Goal: Task Accomplishment & Management: Use online tool/utility

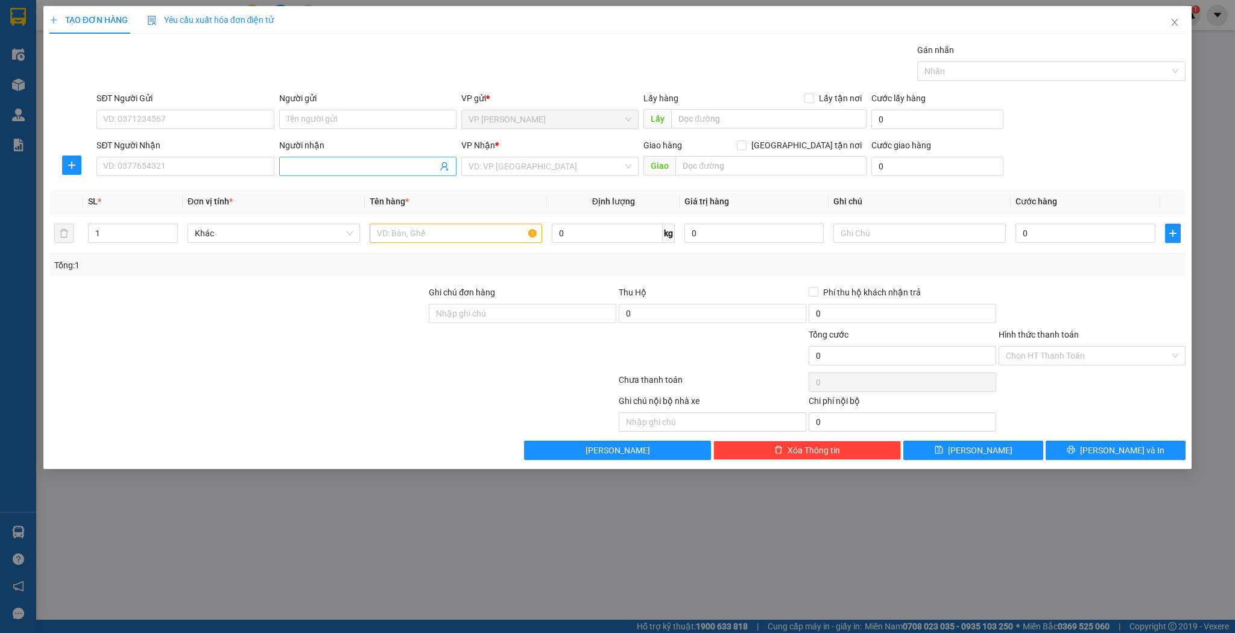
click at [365, 160] on input "Người nhận" at bounding box center [361, 166] width 151 height 13
type input "d"
type input "đức việt"
click at [347, 232] on div "đức việt - 0988525150" at bounding box center [367, 228] width 163 height 13
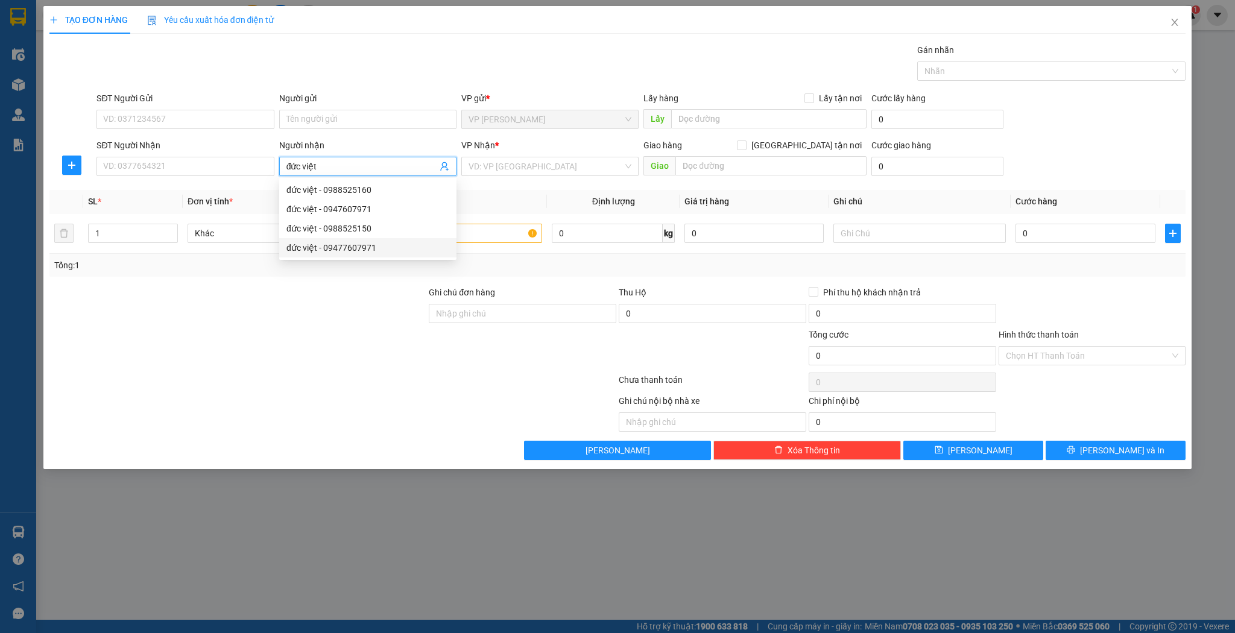
type input "0988525150"
type input "đức việt"
click at [140, 228] on input "1" at bounding box center [133, 233] width 89 height 18
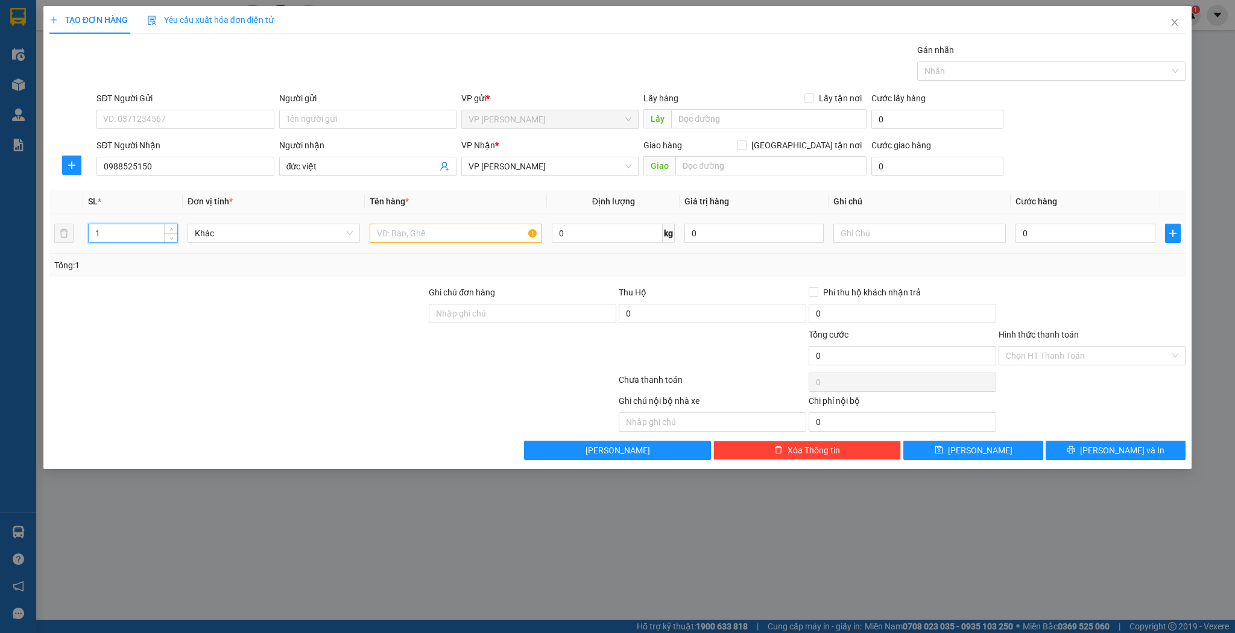
click at [140, 228] on input "1" at bounding box center [133, 233] width 89 height 18
type input "4"
click at [467, 239] on input "text" at bounding box center [456, 233] width 172 height 19
type input "3 bao sắt 1 vòng dây cao su"
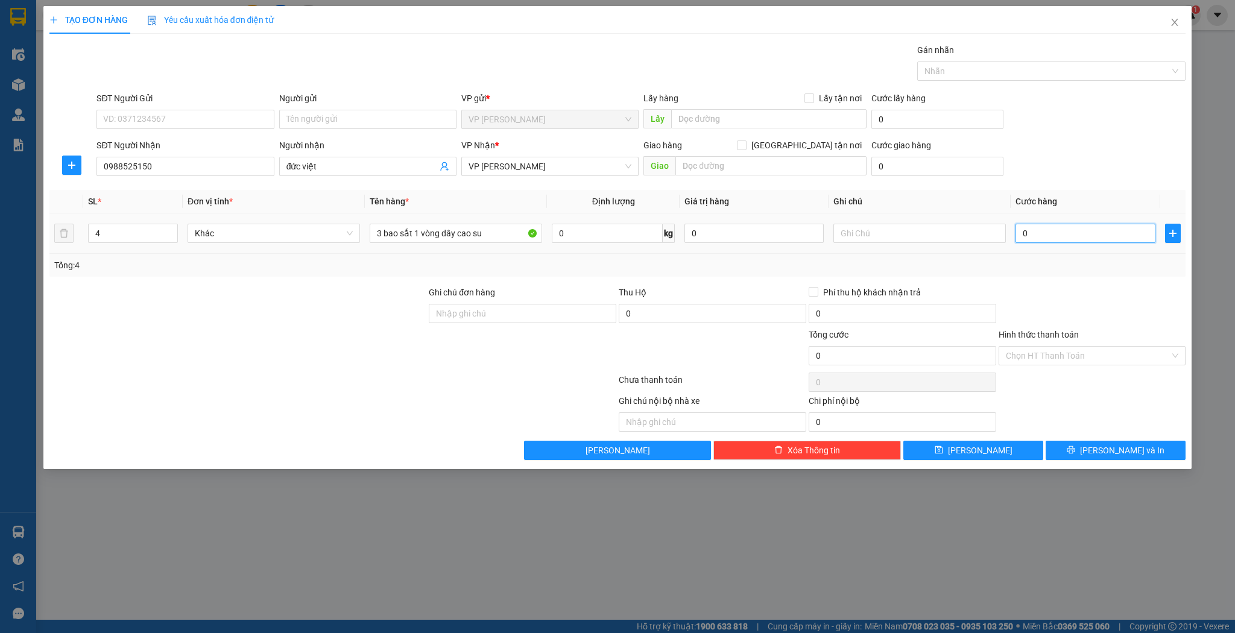
click at [1032, 228] on input "0" at bounding box center [1084, 233] width 139 height 19
type input "3"
type input "30"
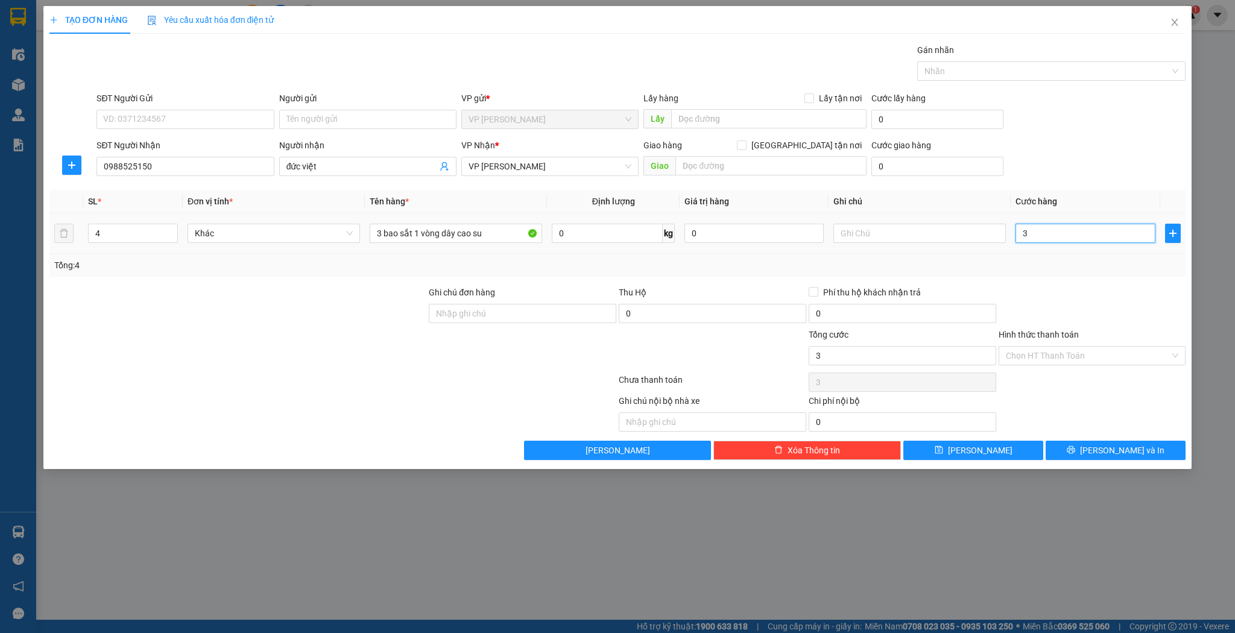
type input "30"
type input "300"
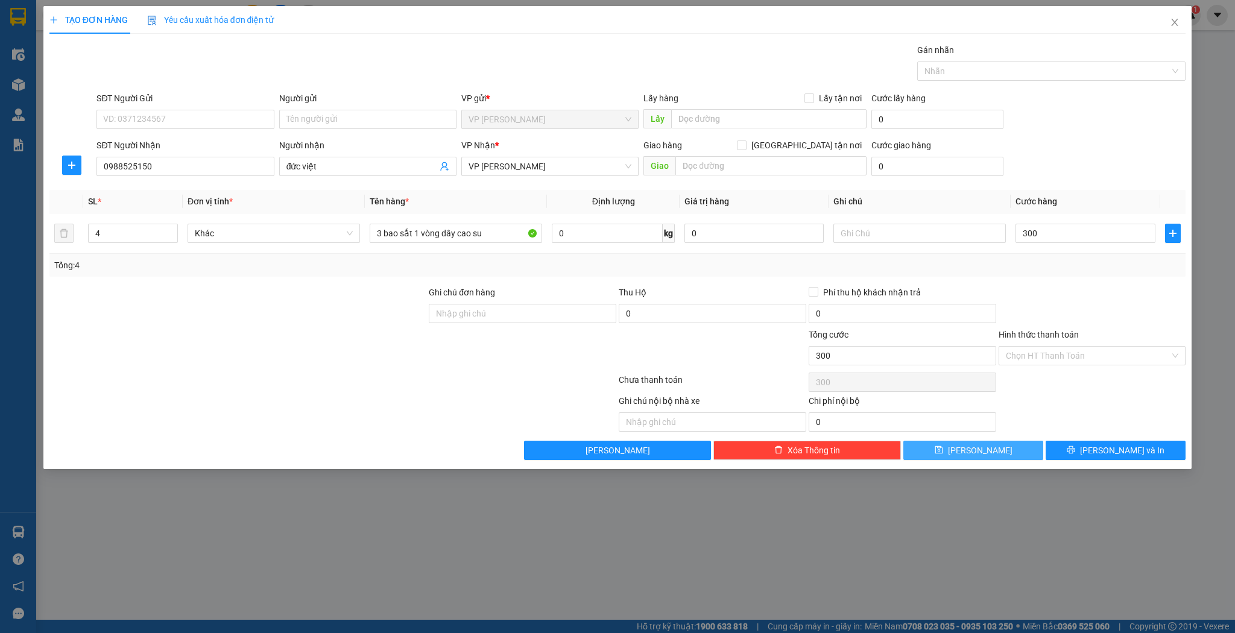
type input "300.000"
click at [982, 445] on span "[PERSON_NAME]" at bounding box center [980, 450] width 65 height 13
type input "1"
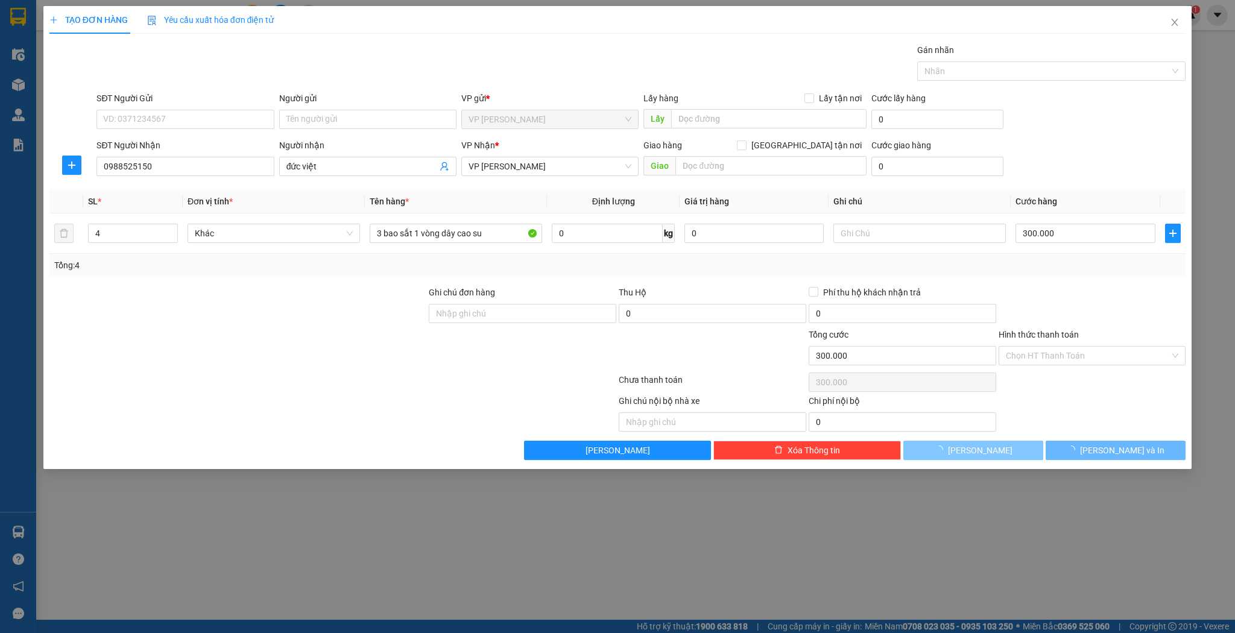
type input "0"
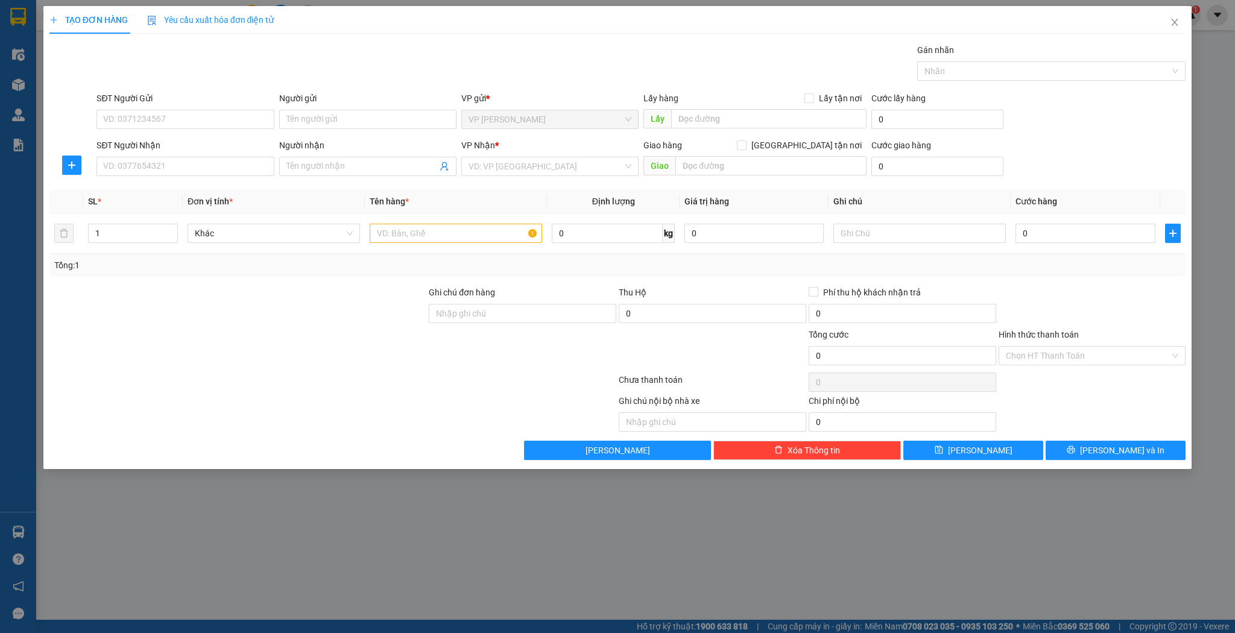
click at [326, 146] on div "Người nhận" at bounding box center [367, 145] width 177 height 13
click at [326, 160] on input "Người nhận" at bounding box center [361, 166] width 151 height 13
click at [325, 160] on input "Người nhận" at bounding box center [361, 166] width 151 height 13
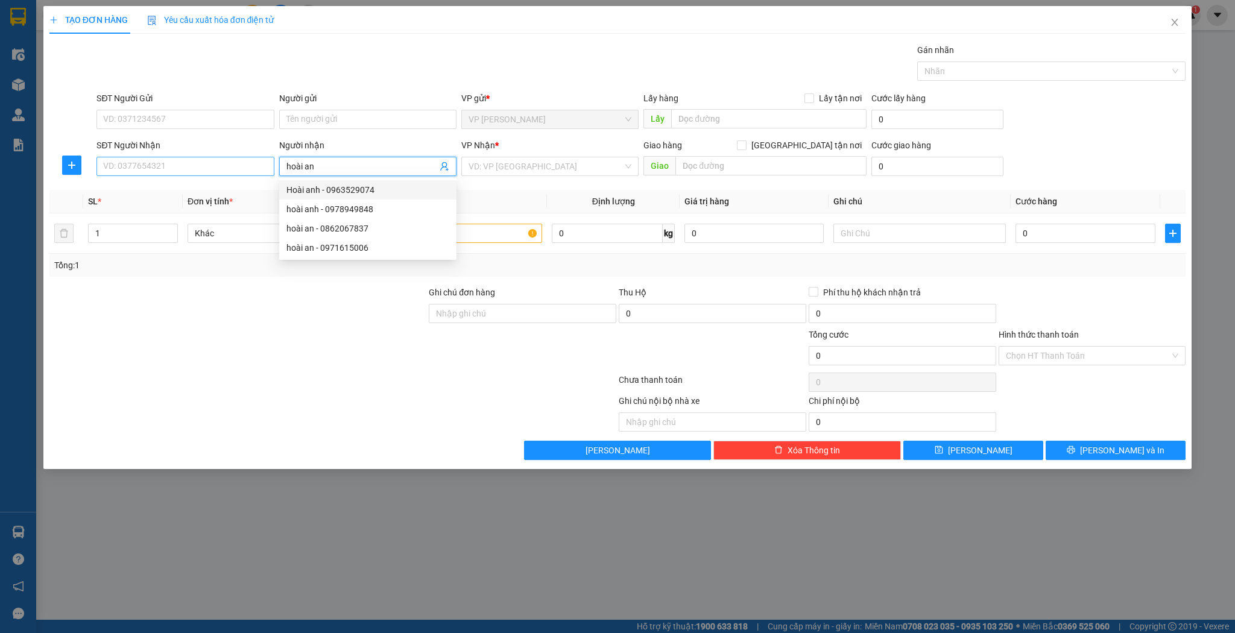
type input "hoài an"
click at [238, 166] on input "SĐT Người Nhận" at bounding box center [184, 166] width 177 height 19
click at [328, 157] on span "hoài an" at bounding box center [367, 166] width 177 height 19
click at [369, 244] on div "hoài an - 0971615006" at bounding box center [367, 247] width 163 height 13
type input "0971615006"
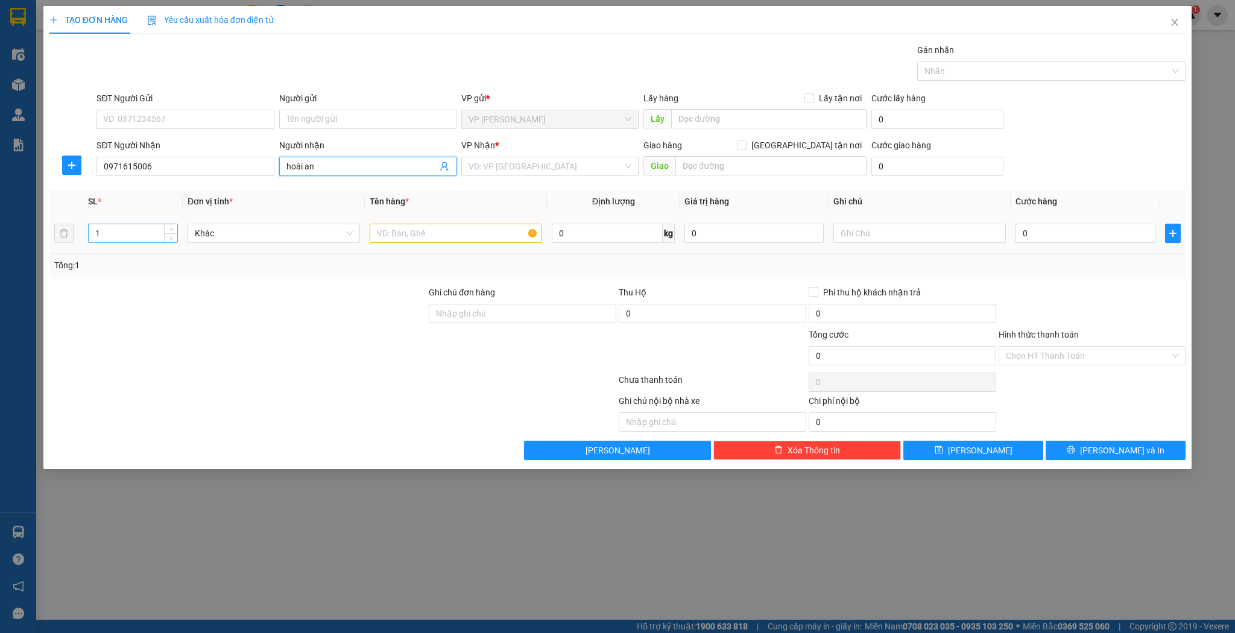
click at [127, 240] on input "1" at bounding box center [133, 233] width 89 height 18
type input "2"
click at [401, 224] on input "text" at bounding box center [456, 233] width 172 height 19
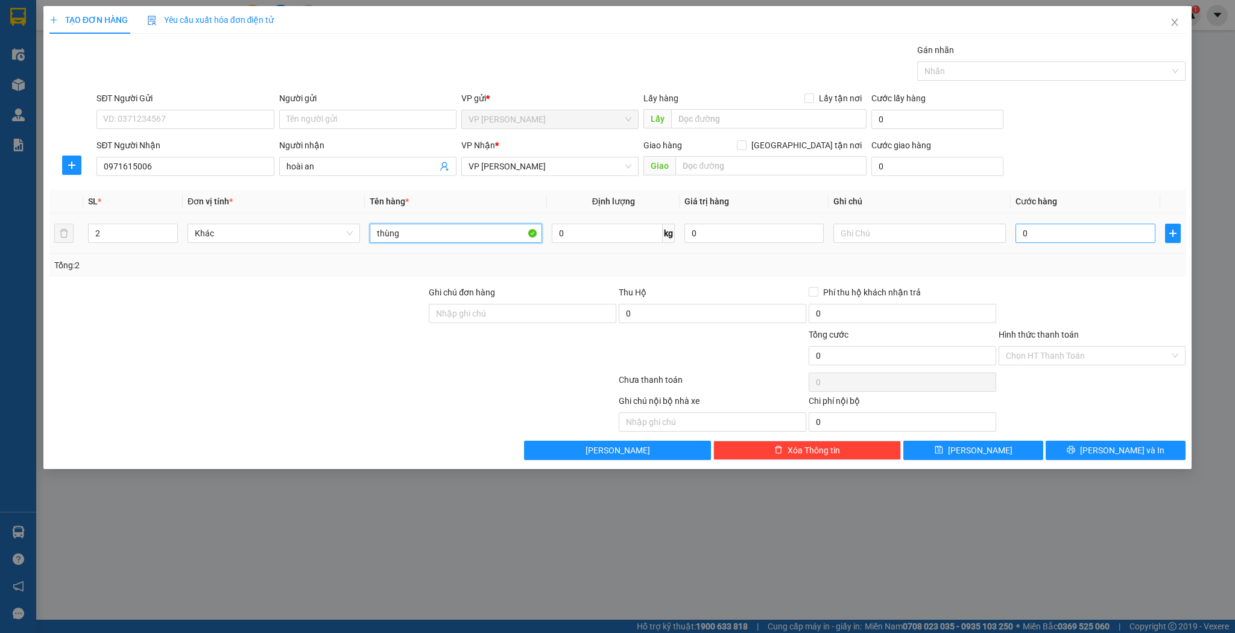
type input "thùng"
click at [1036, 228] on input "0" at bounding box center [1084, 233] width 139 height 19
type input "6"
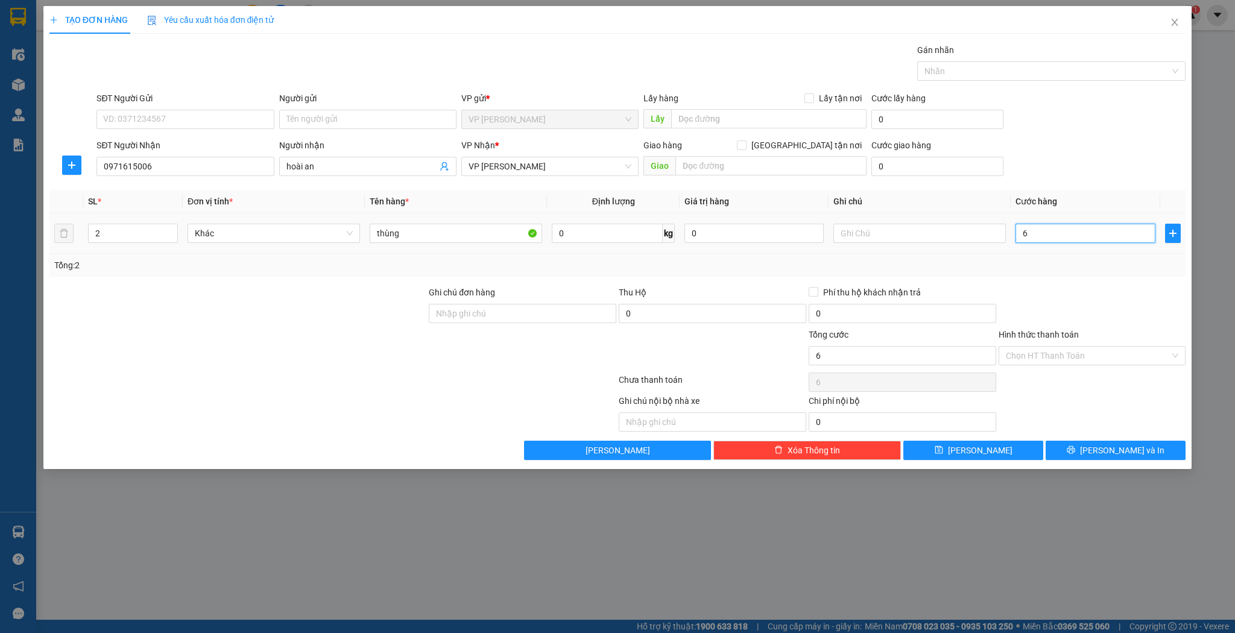
type input "60"
type input "60.000"
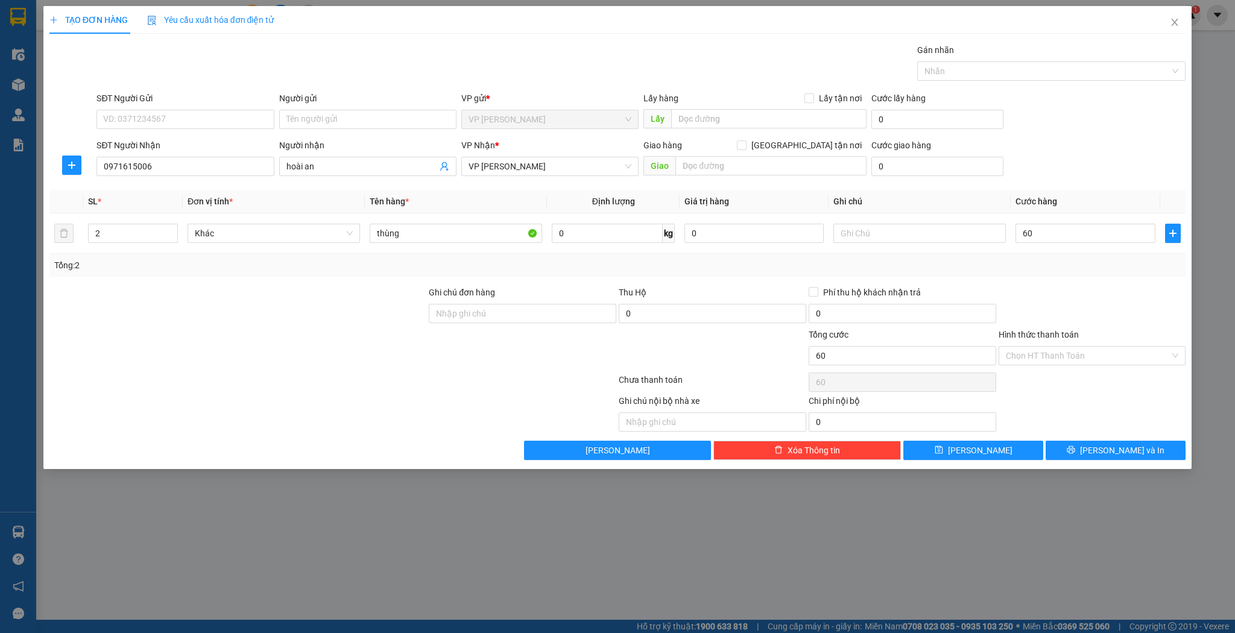
type input "60.000"
drag, startPoint x: 966, startPoint y: 467, endPoint x: 969, endPoint y: 461, distance: 6.7
click at [967, 467] on div "TẠO ĐƠN HÀNG Yêu cầu xuất hóa đơn điện tử Transit Pickup Surcharge Ids Transit …" at bounding box center [617, 237] width 1148 height 463
click at [971, 461] on div "TẠO ĐƠN HÀNG Yêu cầu xuất hóa đơn điện tử Transit Pickup Surcharge Ids Transit …" at bounding box center [617, 237] width 1148 height 463
click at [972, 456] on button "[PERSON_NAME]" at bounding box center [973, 450] width 140 height 19
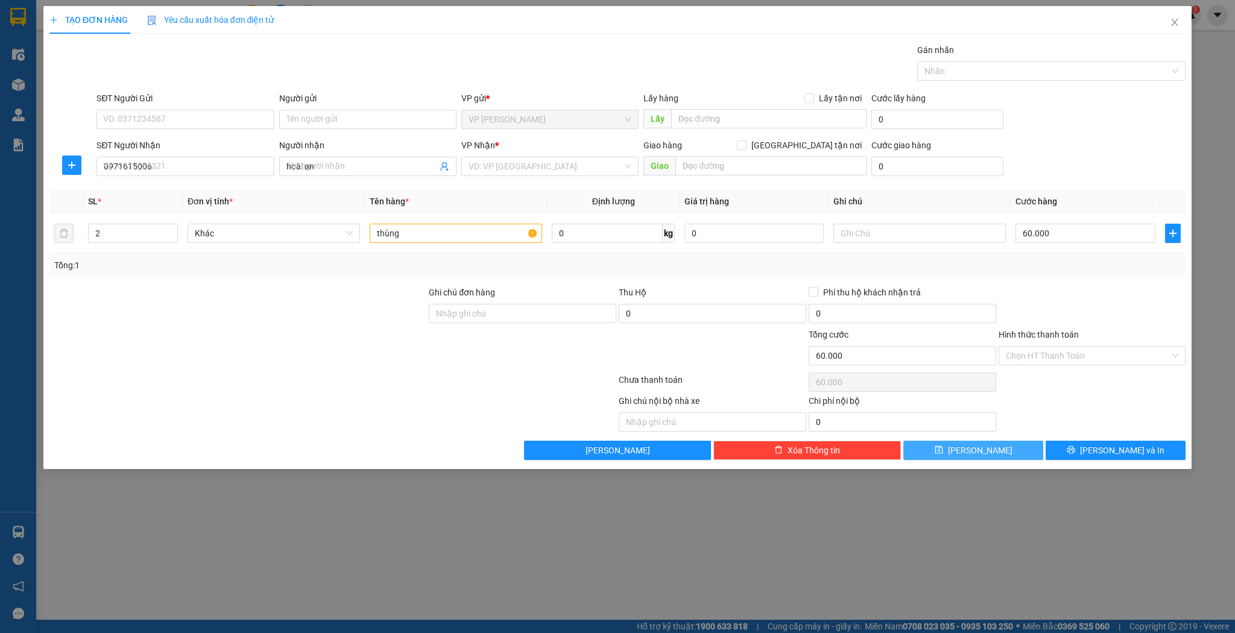
type input "1"
type input "0"
click at [370, 174] on span at bounding box center [367, 166] width 177 height 19
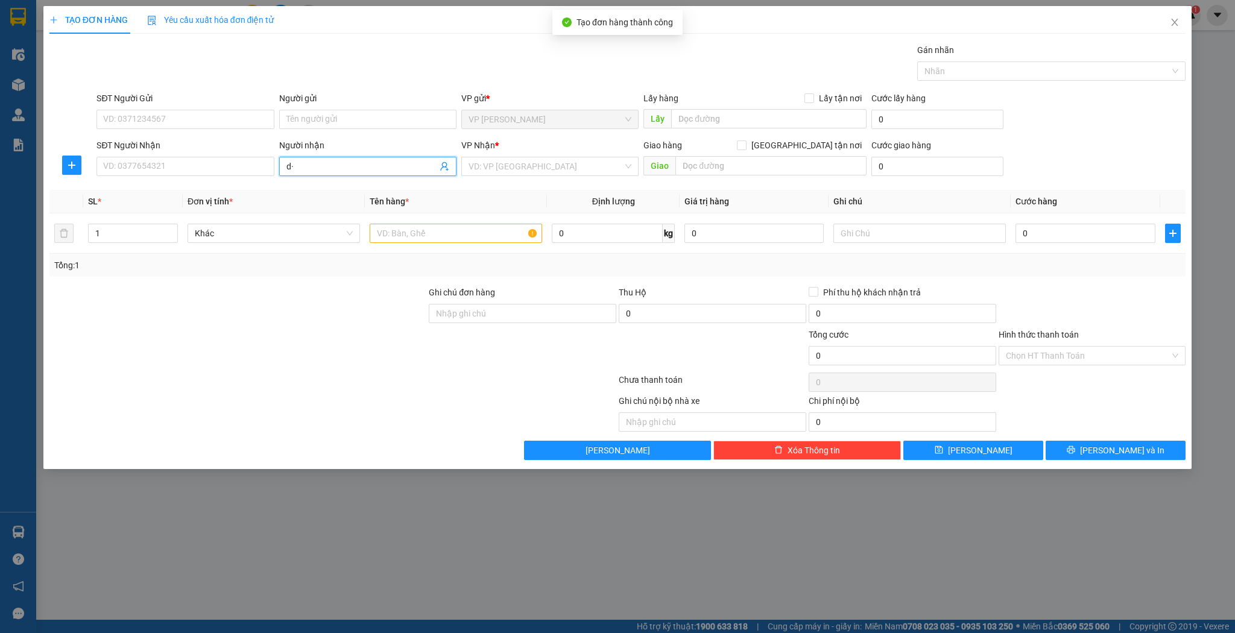
type input "d"
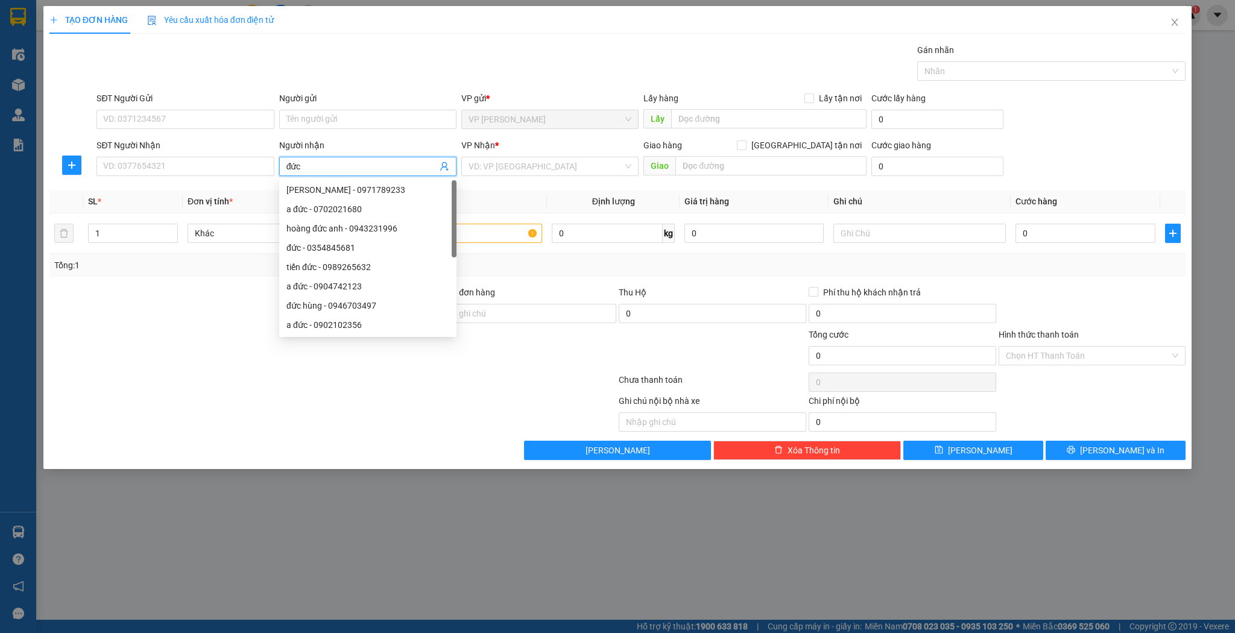
type input "đức v"
click at [369, 229] on div "đức việt - 0947607971" at bounding box center [367, 228] width 163 height 13
type input "0947607971"
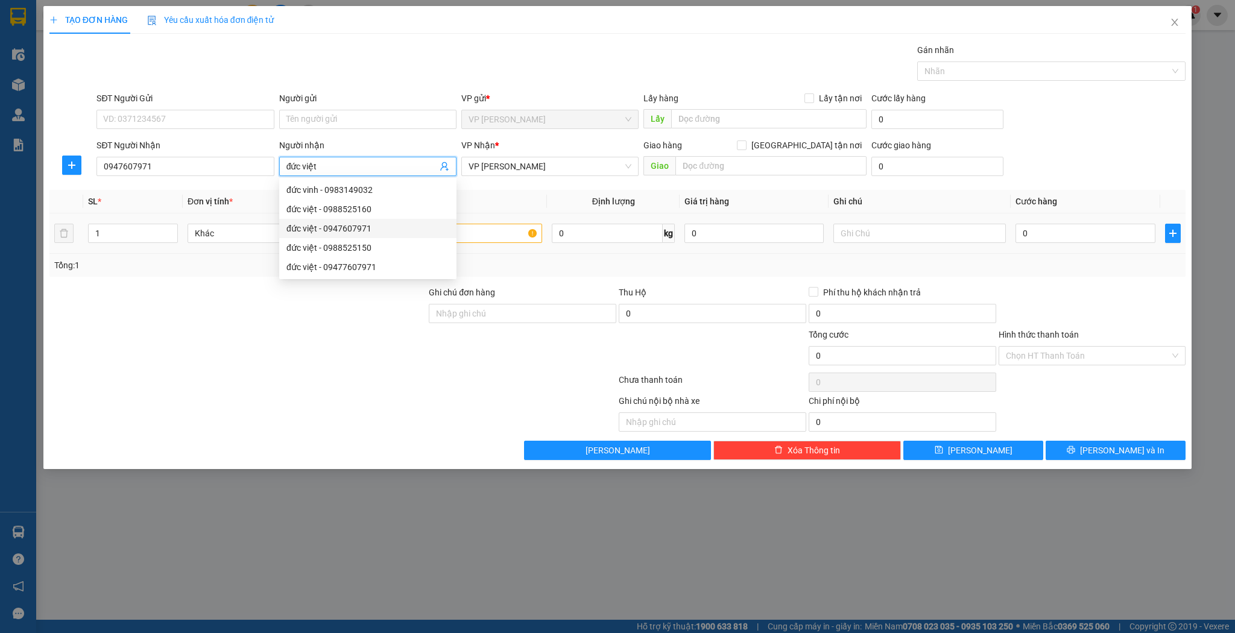
type input "đức việt"
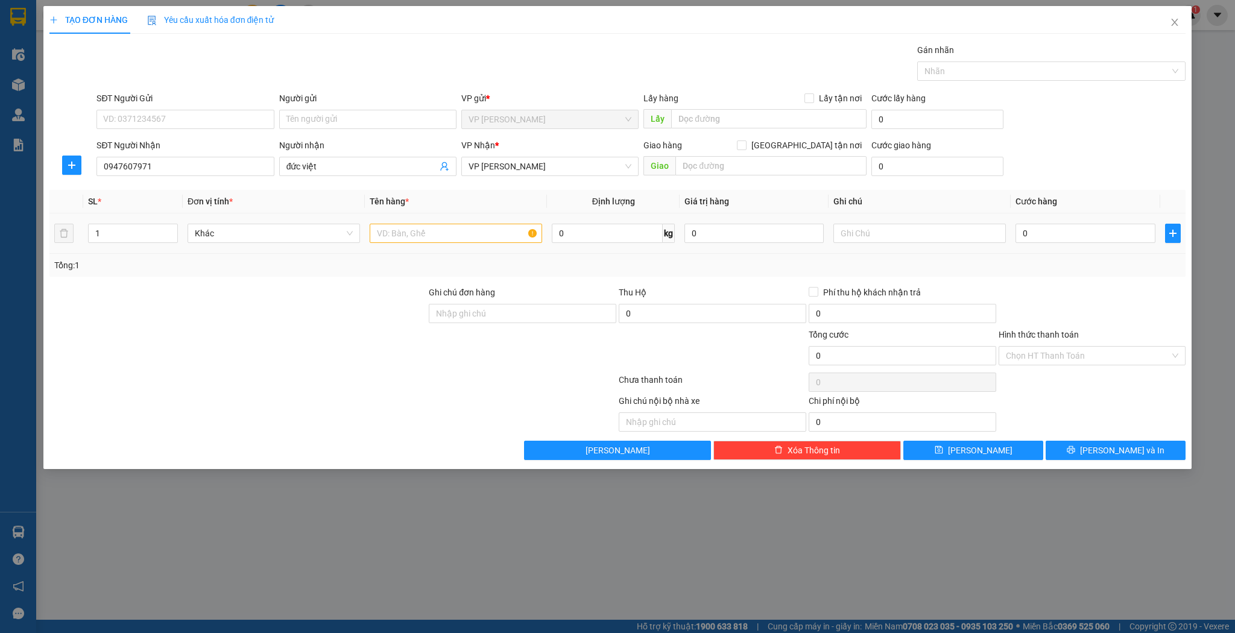
click at [490, 244] on div at bounding box center [456, 233] width 172 height 24
click at [491, 240] on input "text" at bounding box center [456, 233] width 172 height 19
type input "bọc đen"
click at [1017, 228] on input "0" at bounding box center [1084, 233] width 139 height 19
type input "3"
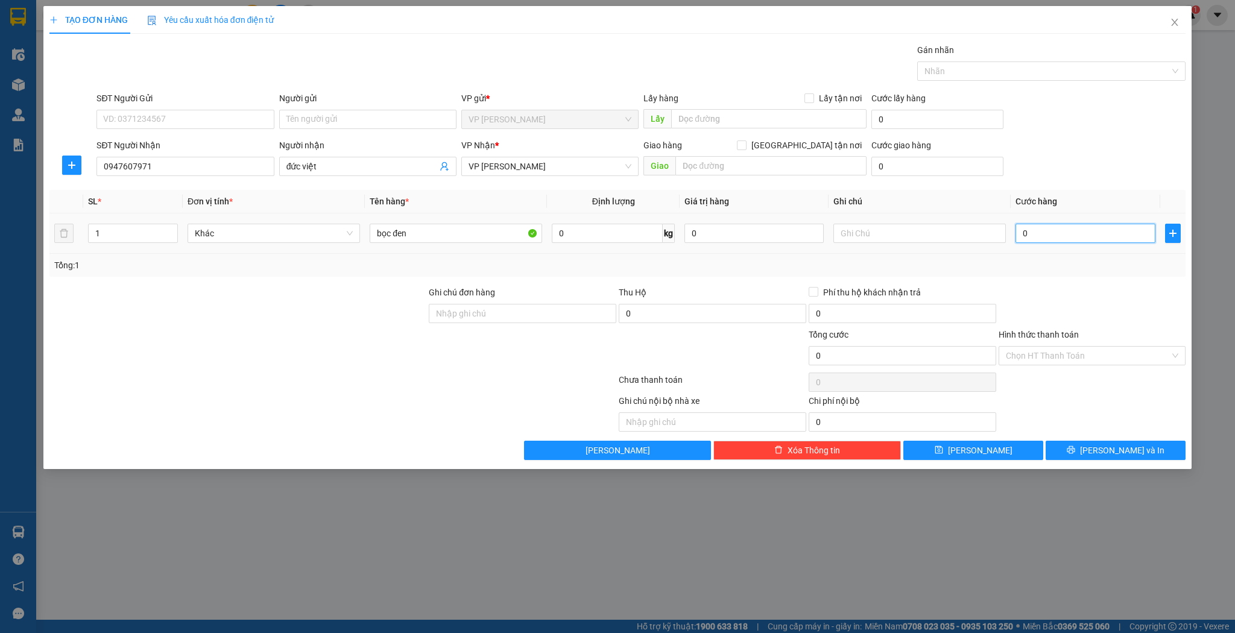
type input "3"
type input "30"
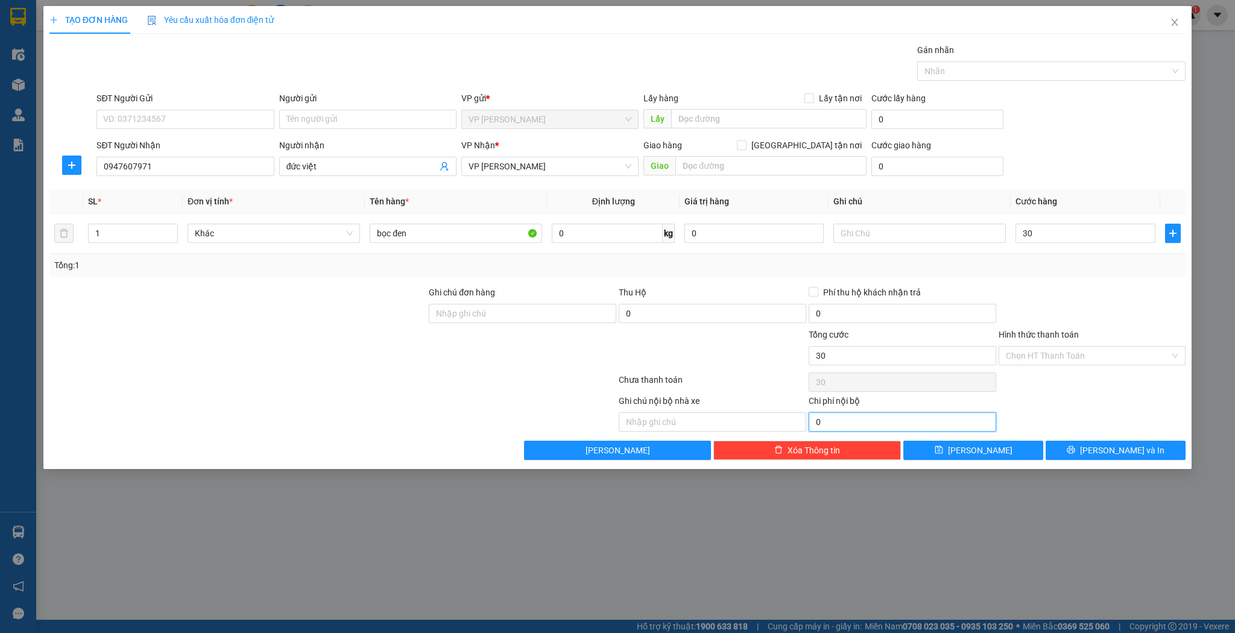
type input "30.000"
click at [981, 429] on input "0" at bounding box center [901, 421] width 187 height 19
click at [981, 435] on div "Transit Pickup Surcharge Ids Transit Deliver Surcharge Ids Transit Deliver Surc…" at bounding box center [617, 251] width 1136 height 417
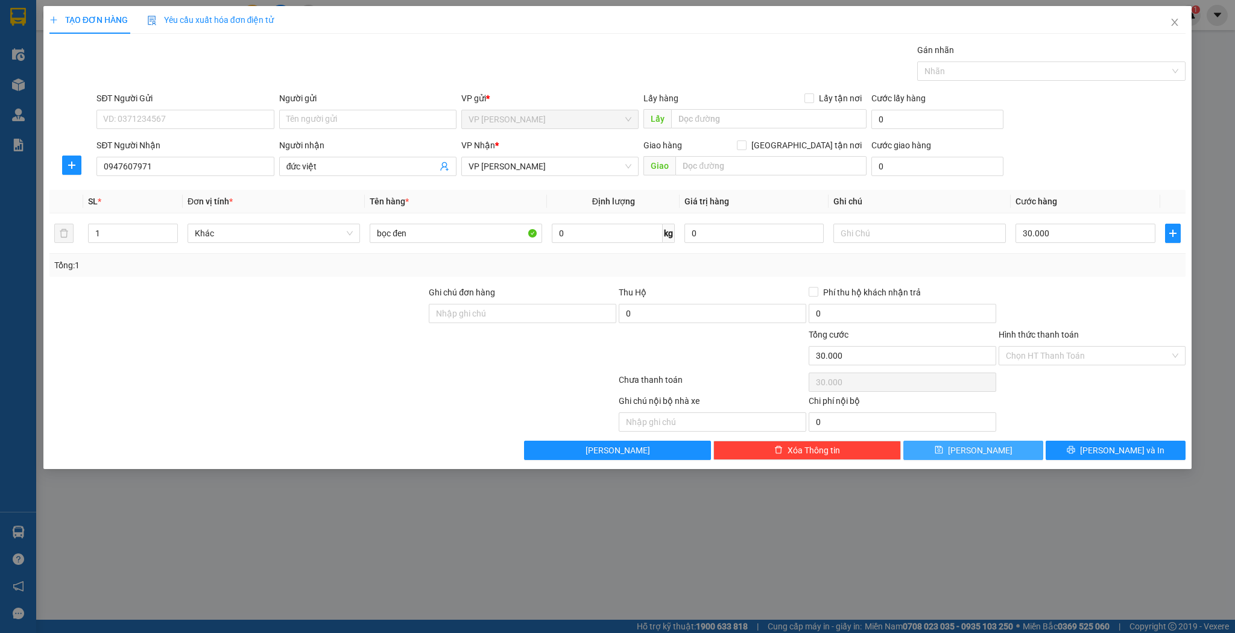
click at [943, 452] on icon "save" at bounding box center [938, 450] width 8 height 8
type input "0"
click at [347, 170] on input "Người nhận" at bounding box center [361, 166] width 151 height 13
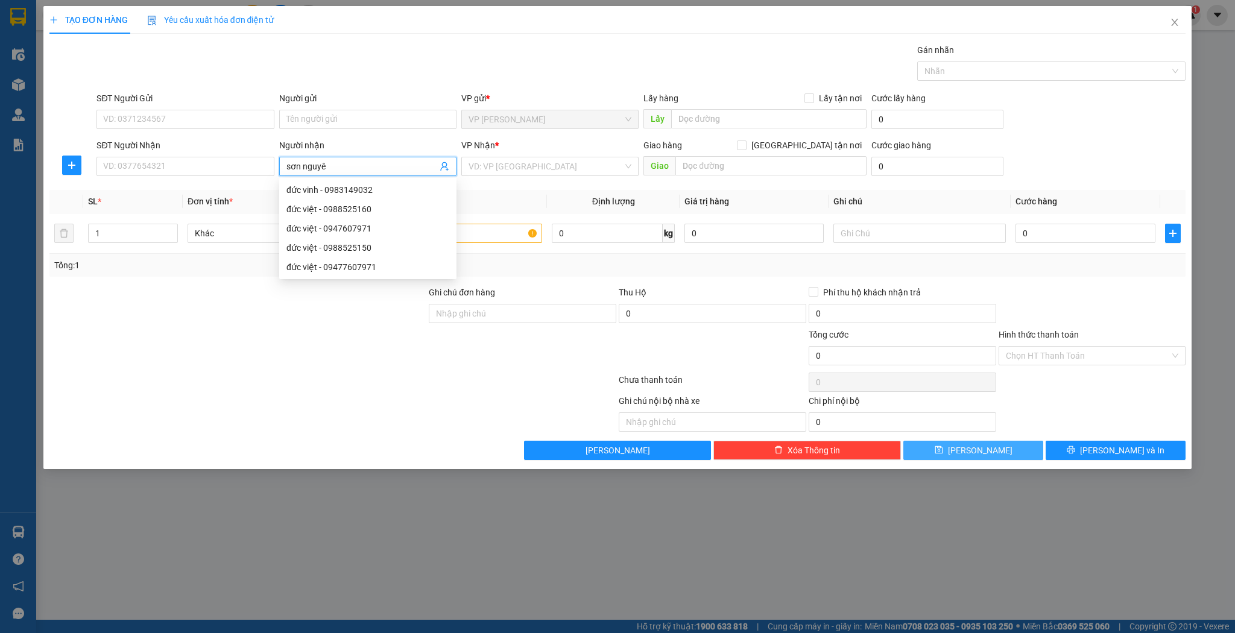
type input "sơn nguyên"
click at [370, 311] on div "sơn nguyên - 0989353900" at bounding box center [367, 305] width 163 height 13
type input "0989353900"
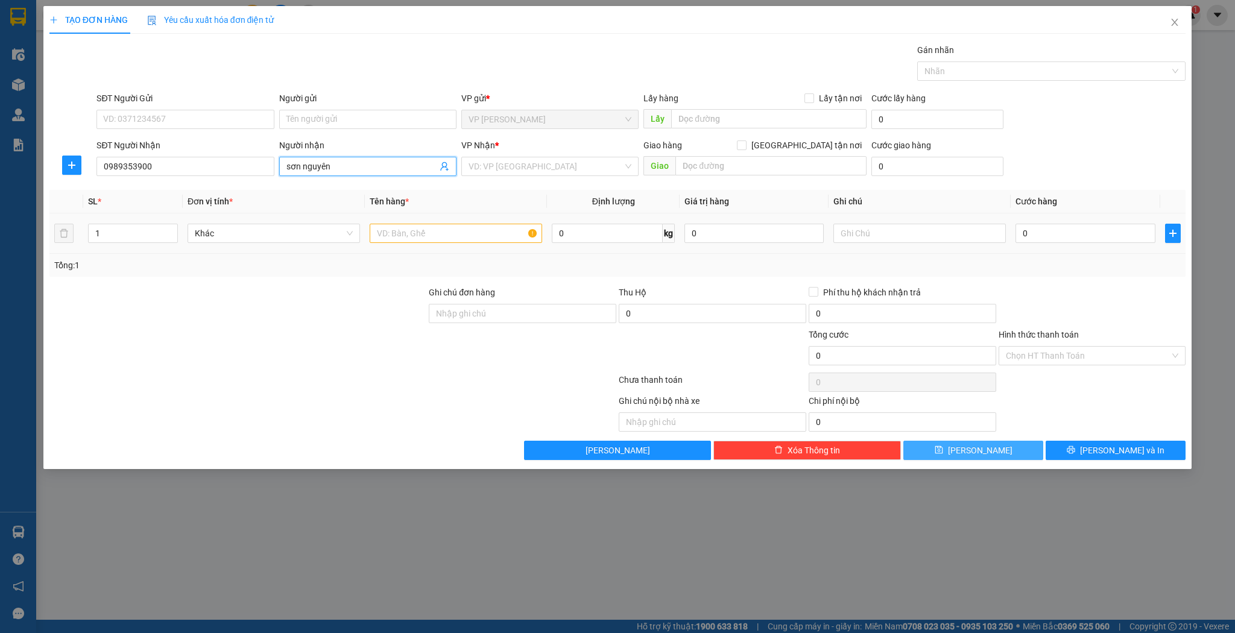
type input "sơn nguyên"
click at [471, 222] on div at bounding box center [456, 233] width 172 height 24
click at [463, 236] on input "text" at bounding box center [456, 233] width 172 height 19
click at [465, 232] on input "text" at bounding box center [456, 233] width 172 height 19
type input "kiện"
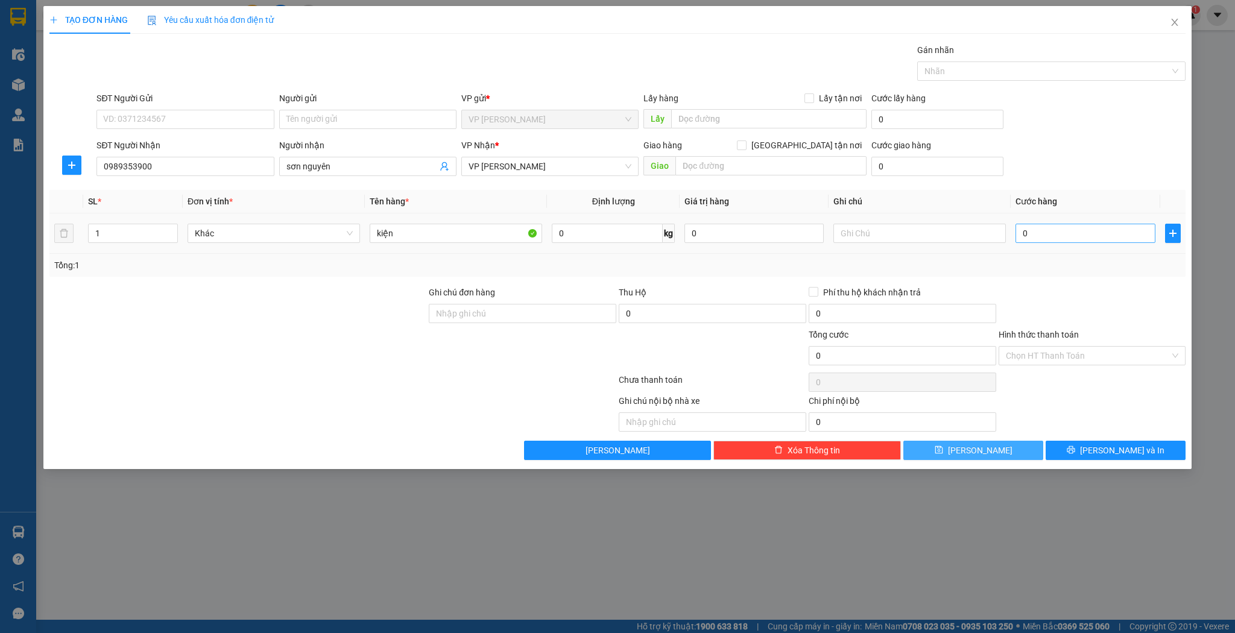
click at [1059, 245] on td "0" at bounding box center [1084, 233] width 149 height 40
click at [1059, 241] on input "0" at bounding box center [1084, 233] width 139 height 19
type input "3"
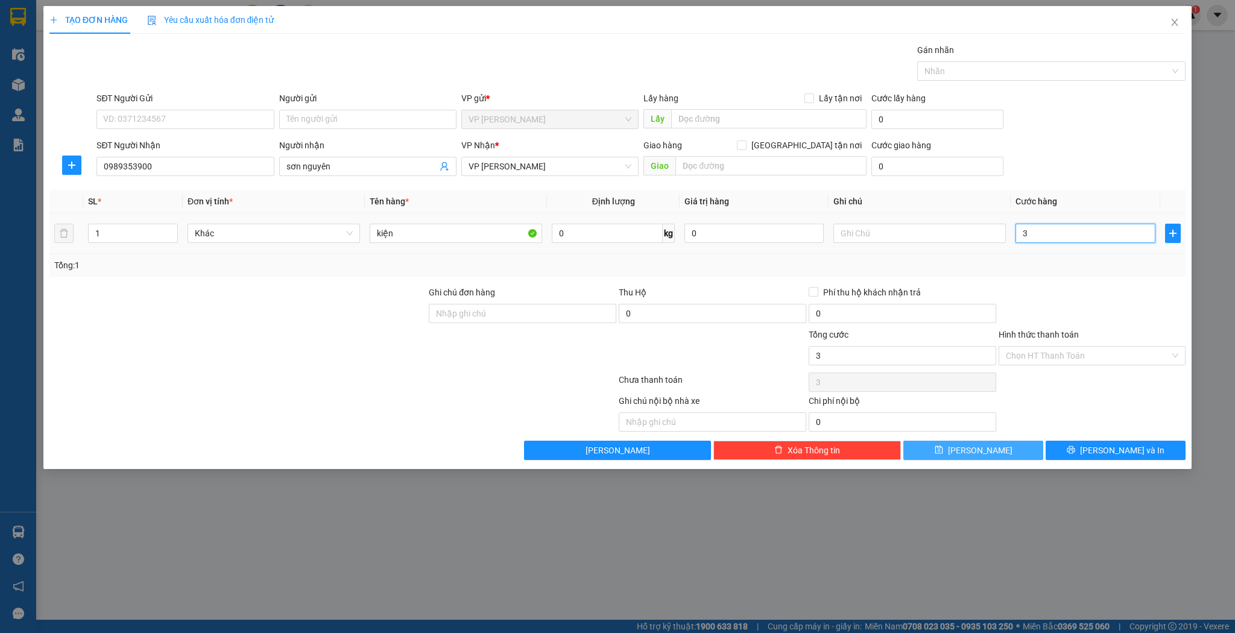
type input "30"
type input "30.000"
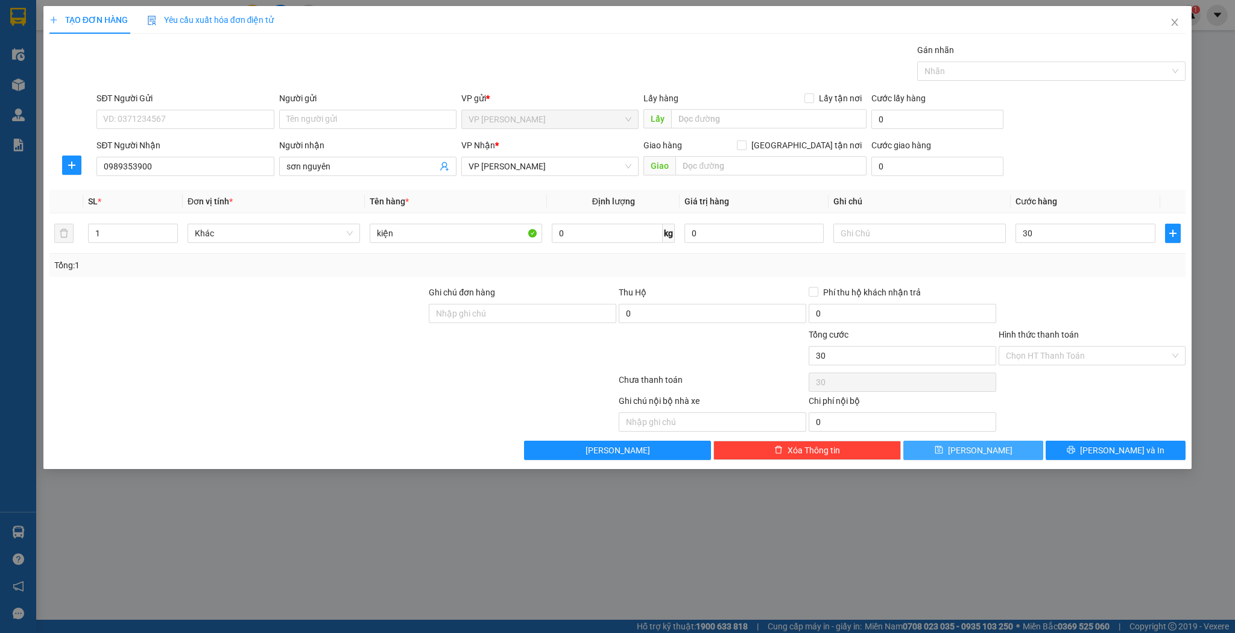
type input "30.000"
click at [984, 444] on span "[PERSON_NAME]" at bounding box center [980, 450] width 65 height 13
type input "0"
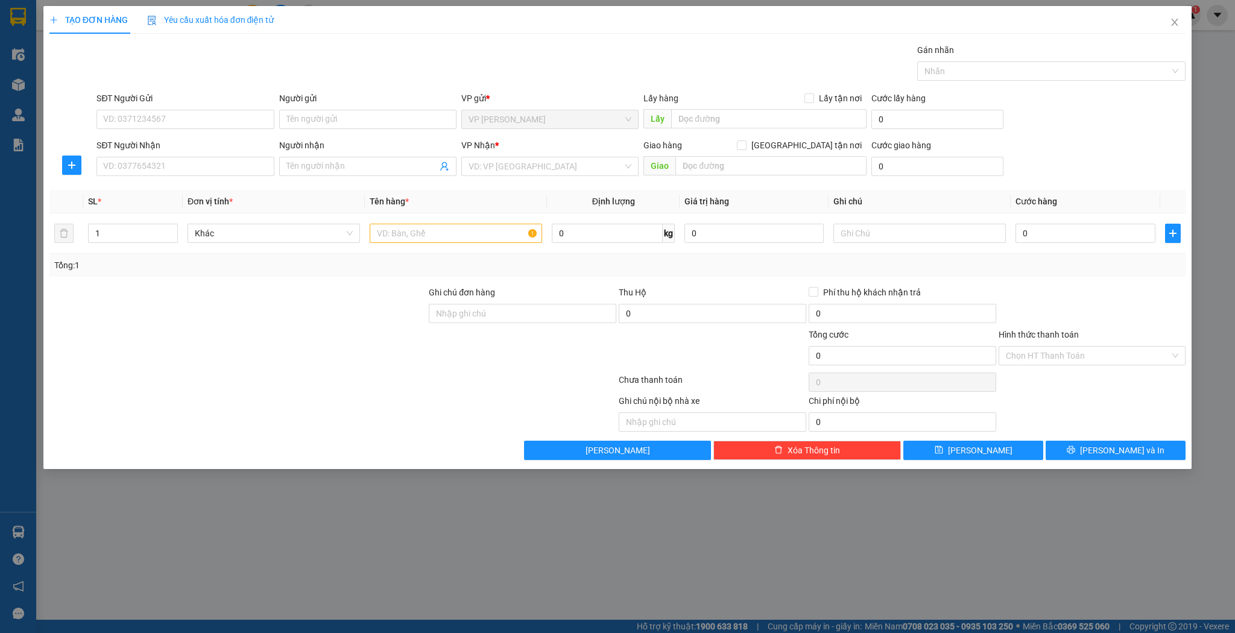
click at [1174, 42] on div "TẠO ĐƠN HÀNG Yêu cầu xuất hóa đơn điện tử Transit Pickup Surcharge Ids Transit …" at bounding box center [617, 233] width 1136 height 454
click at [1177, 30] on span "Close" at bounding box center [1175, 23] width 34 height 34
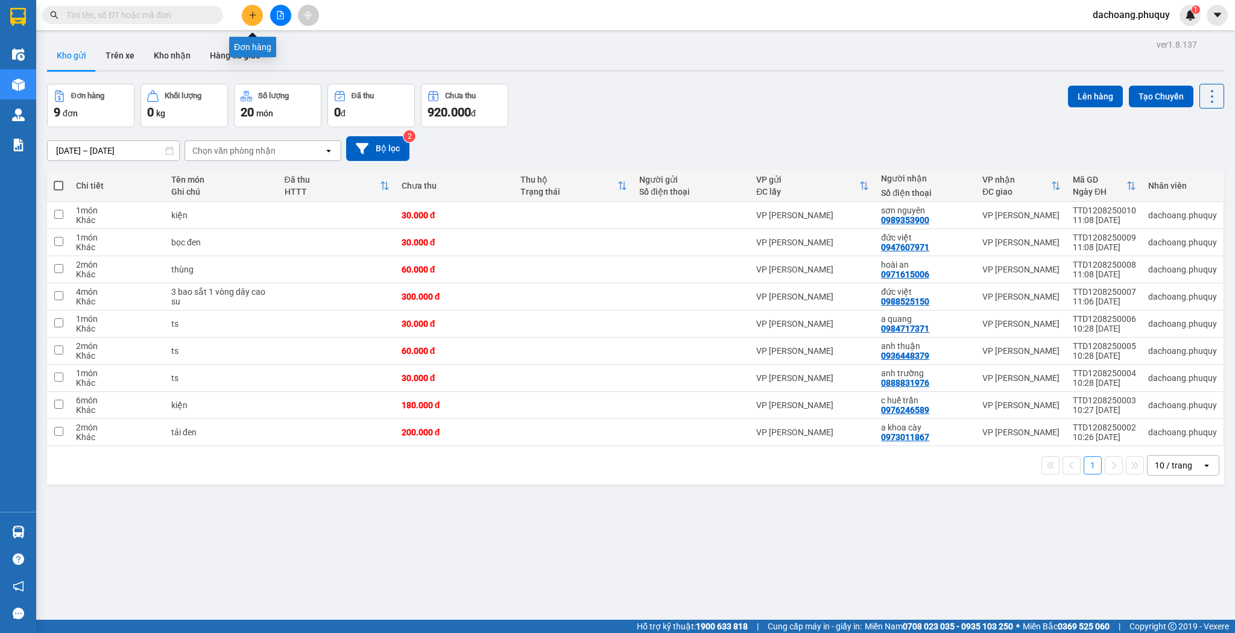
click at [251, 19] on button at bounding box center [252, 15] width 21 height 21
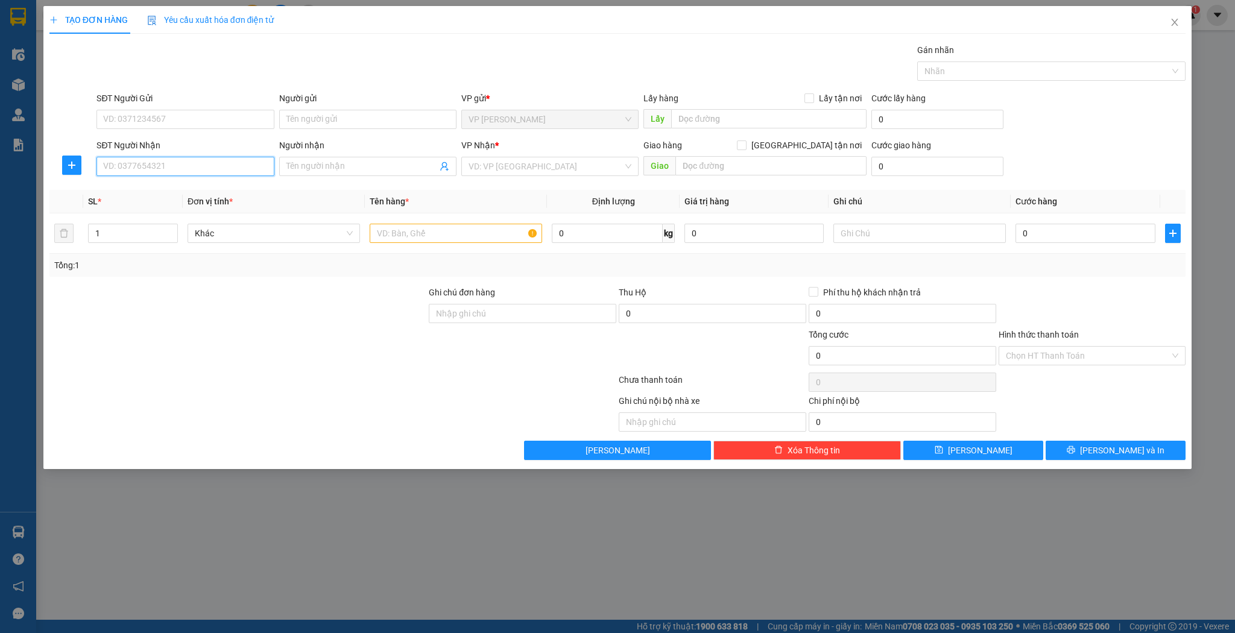
click at [208, 159] on input "SĐT Người Nhận" at bounding box center [184, 166] width 177 height 19
click at [160, 192] on div "0962251819 - [PERSON_NAME]" at bounding box center [185, 189] width 163 height 13
type input "0962251819"
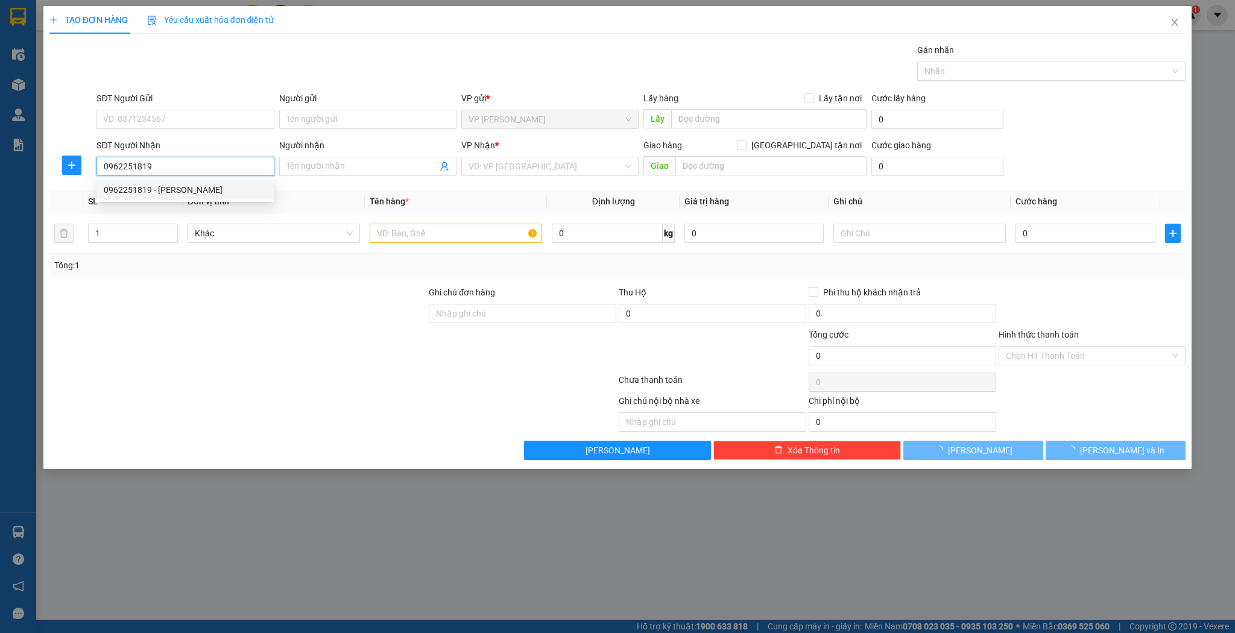
type input "[PERSON_NAME]"
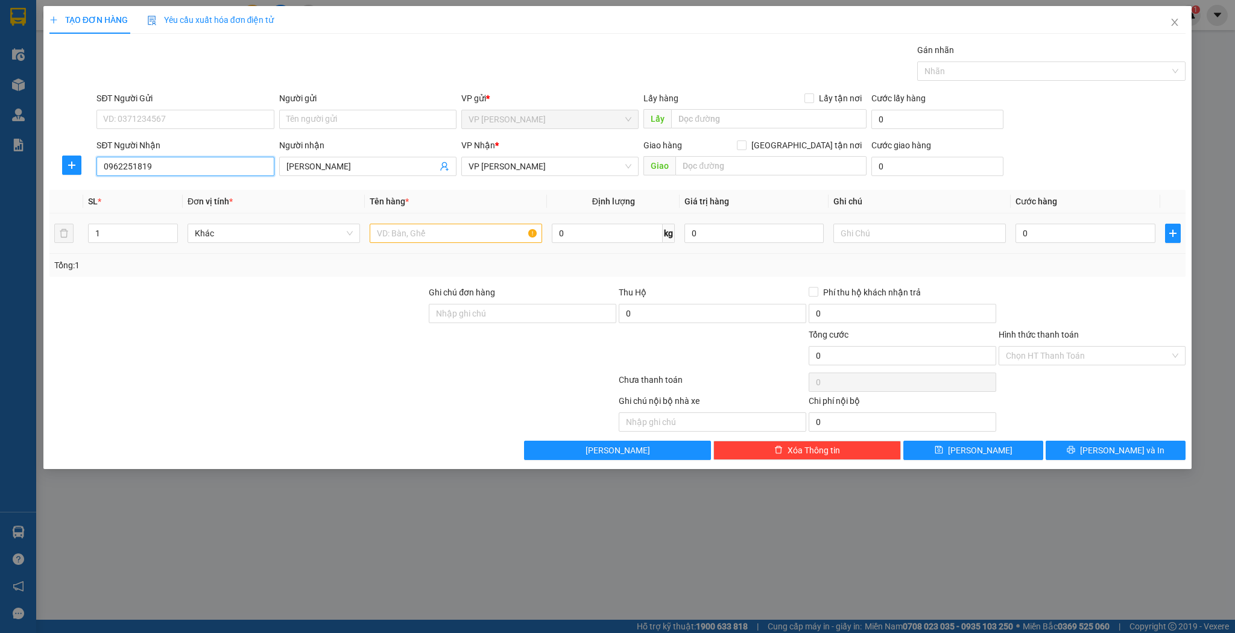
type input "0962251819"
click at [438, 228] on input "text" at bounding box center [456, 233] width 172 height 19
type input "k"
type input "hộp"
click at [1065, 244] on div "0" at bounding box center [1084, 233] width 139 height 24
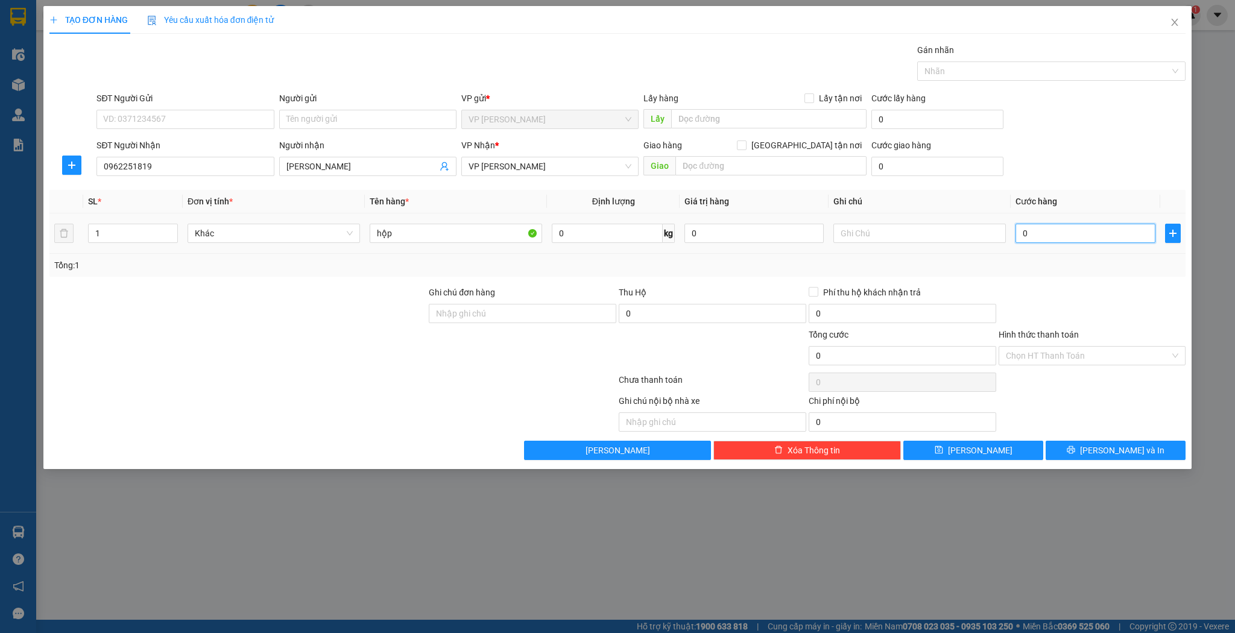
click at [1066, 237] on input "0" at bounding box center [1084, 233] width 139 height 19
type input "3"
type input "30"
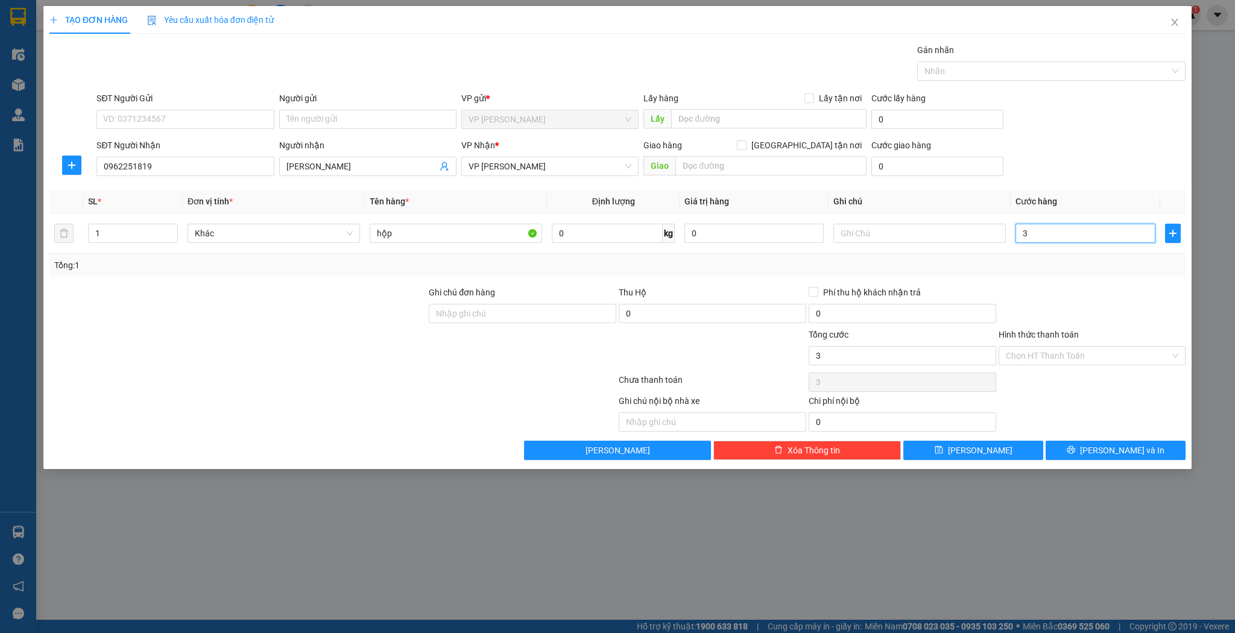
type input "30"
type input "30.000"
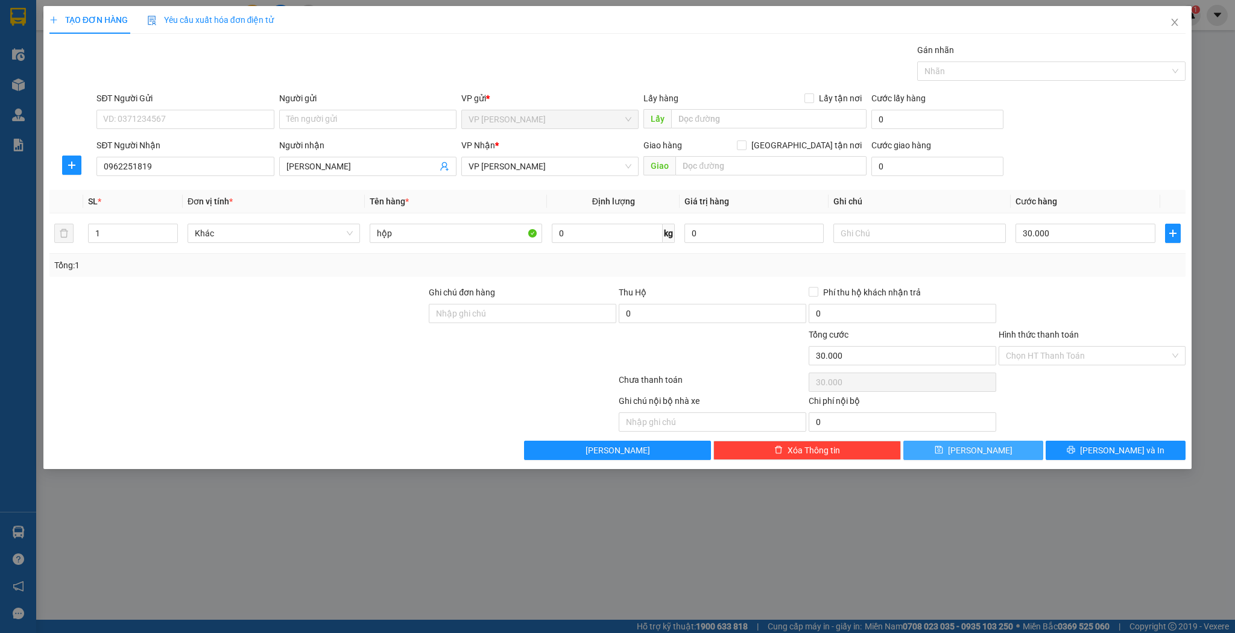
click at [992, 454] on button "[PERSON_NAME]" at bounding box center [973, 450] width 140 height 19
type input "0"
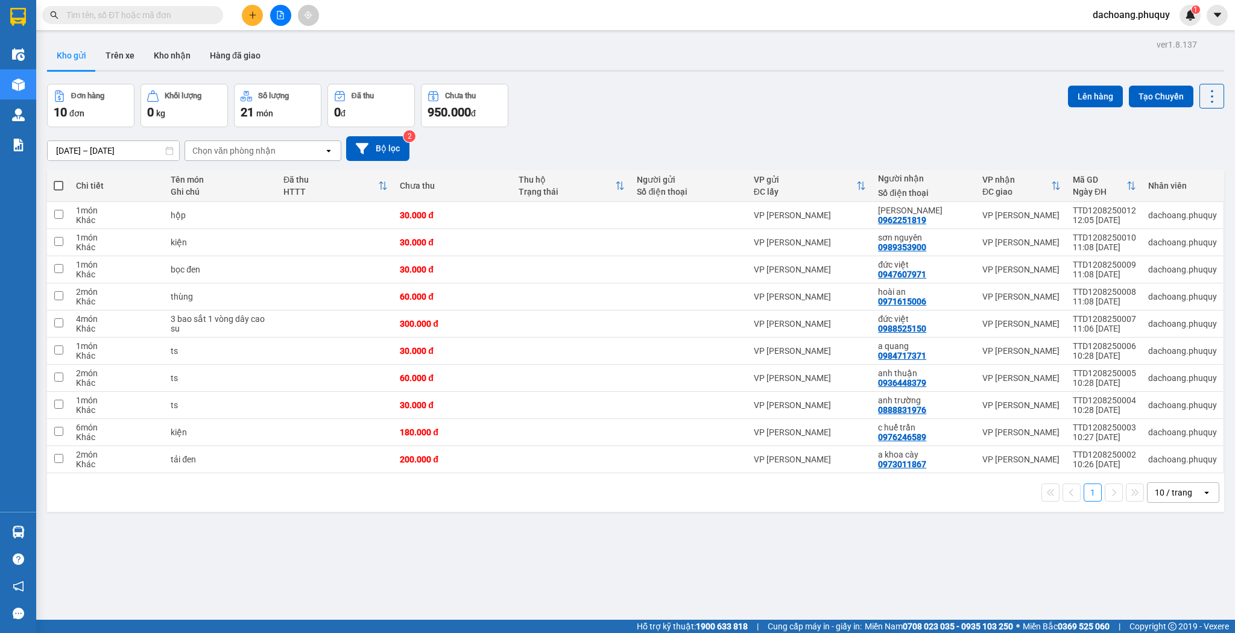
click at [51, 183] on th at bounding box center [58, 186] width 23 height 32
click at [62, 180] on label at bounding box center [58, 186] width 11 height 12
click at [58, 180] on input "checkbox" at bounding box center [58, 180] width 0 height 0
checkbox input "true"
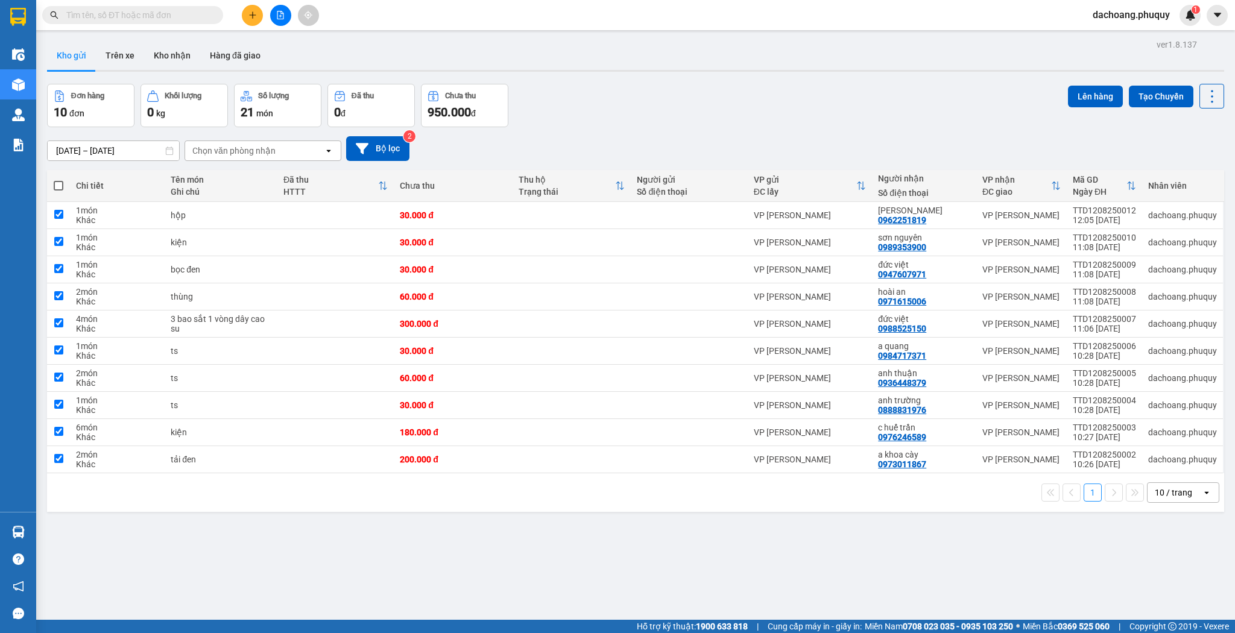
checkbox input "true"
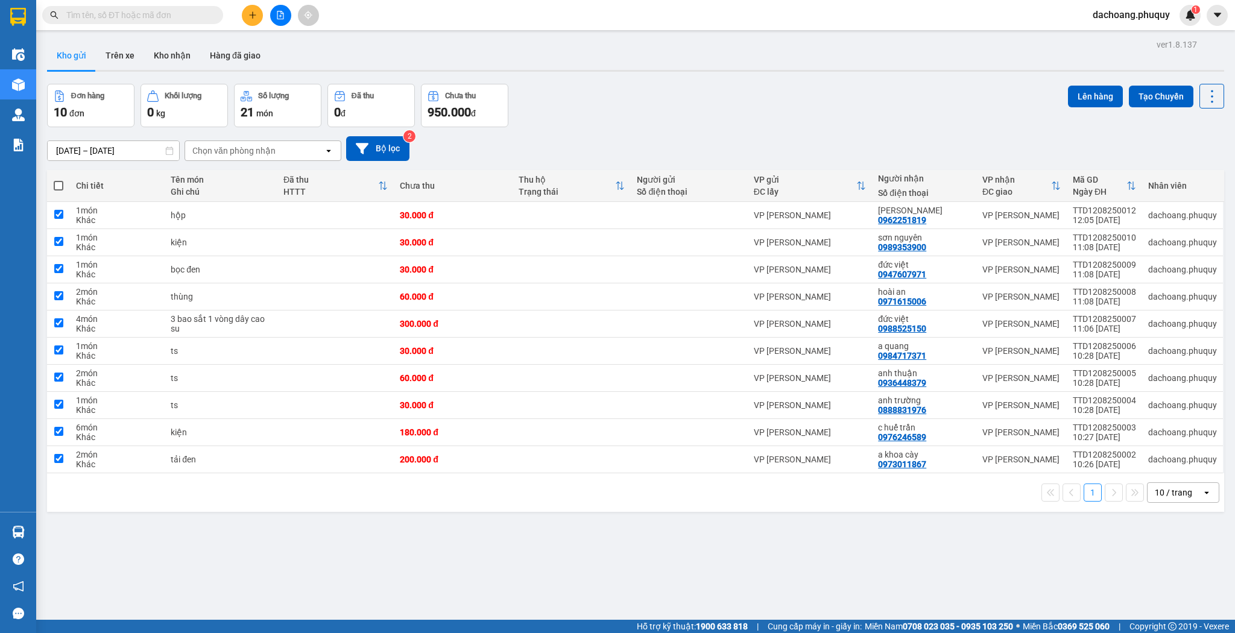
checkbox input "true"
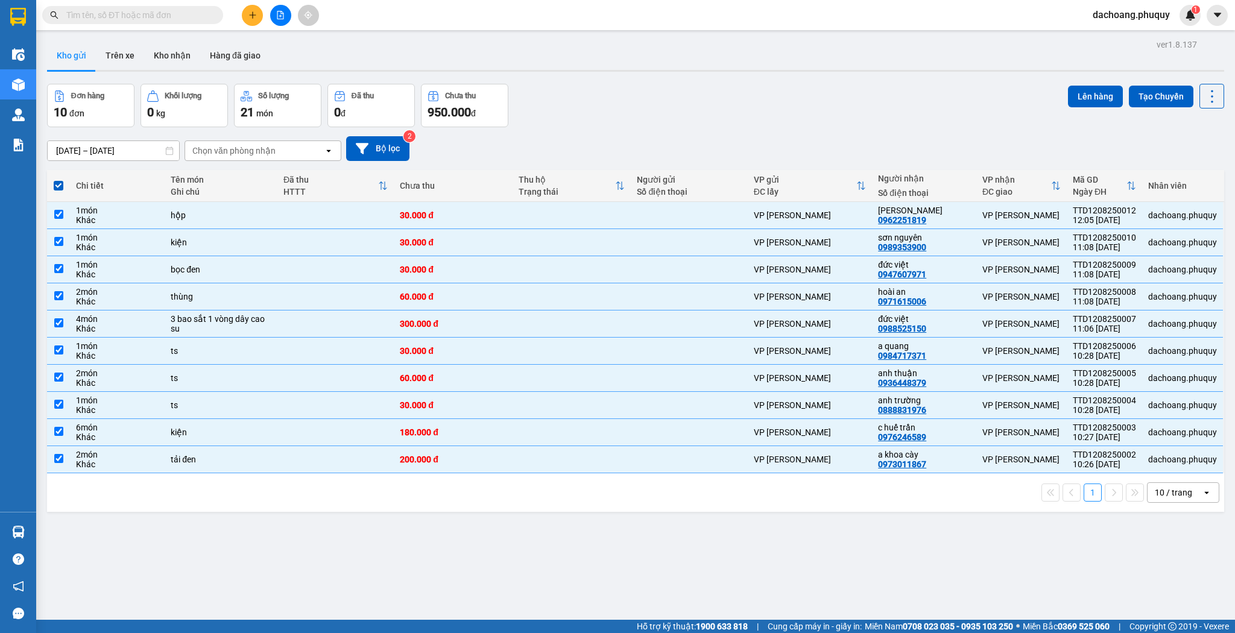
click at [1117, 99] on div "Lên hàng Tạo Chuyến" at bounding box center [1146, 96] width 156 height 25
click at [1106, 99] on button "Lên hàng" at bounding box center [1095, 97] width 55 height 22
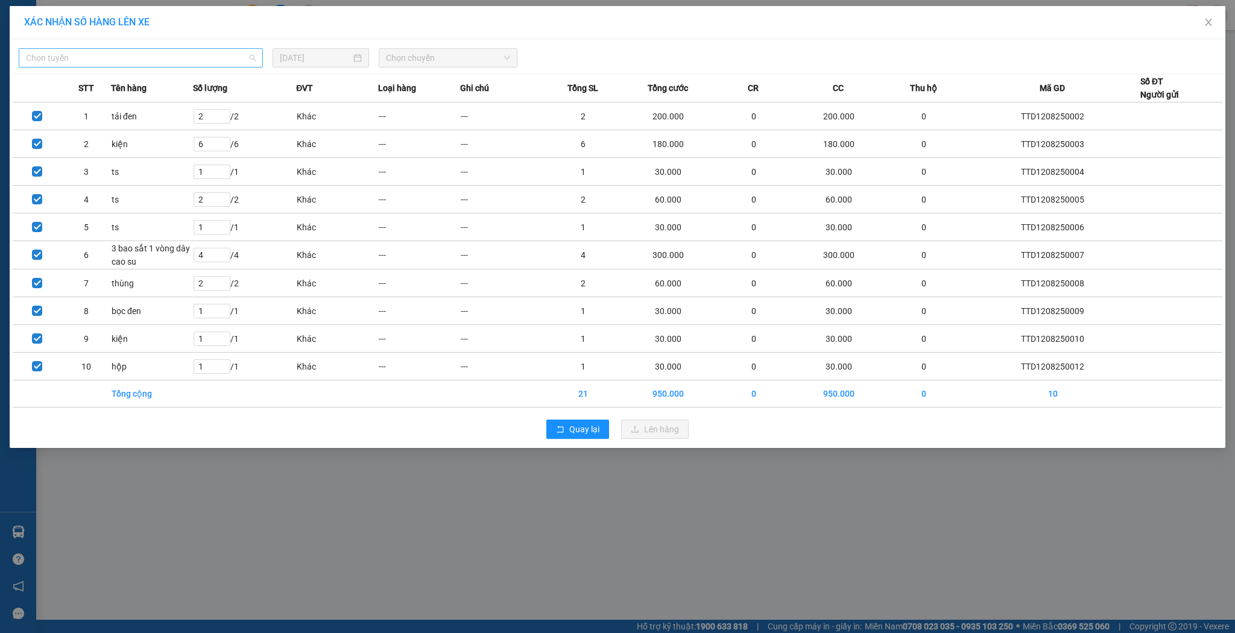
drag, startPoint x: 168, startPoint y: 65, endPoint x: 168, endPoint y: 58, distance: 7.3
click at [168, 65] on span "Chọn tuyến" at bounding box center [141, 58] width 230 height 18
click at [168, 58] on span "Chọn tuyến" at bounding box center [141, 58] width 230 height 18
click at [163, 60] on span "Chọn tuyến" at bounding box center [141, 58] width 230 height 18
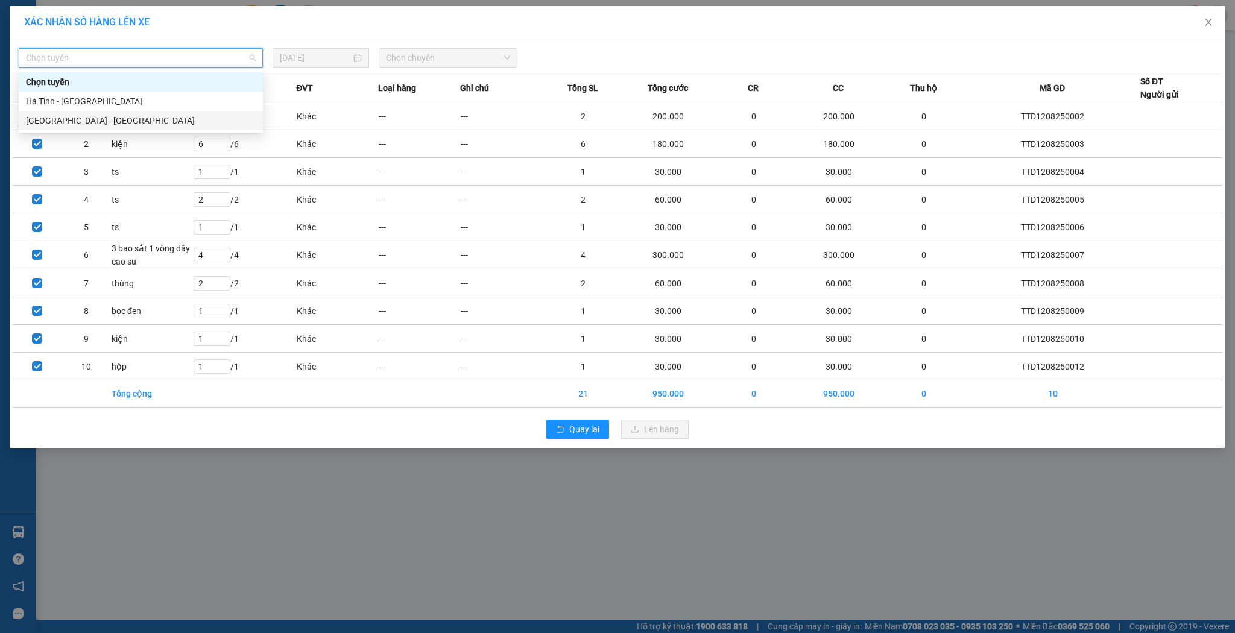
click at [105, 118] on div "[GEOGRAPHIC_DATA] - [GEOGRAPHIC_DATA]" at bounding box center [141, 120] width 230 height 13
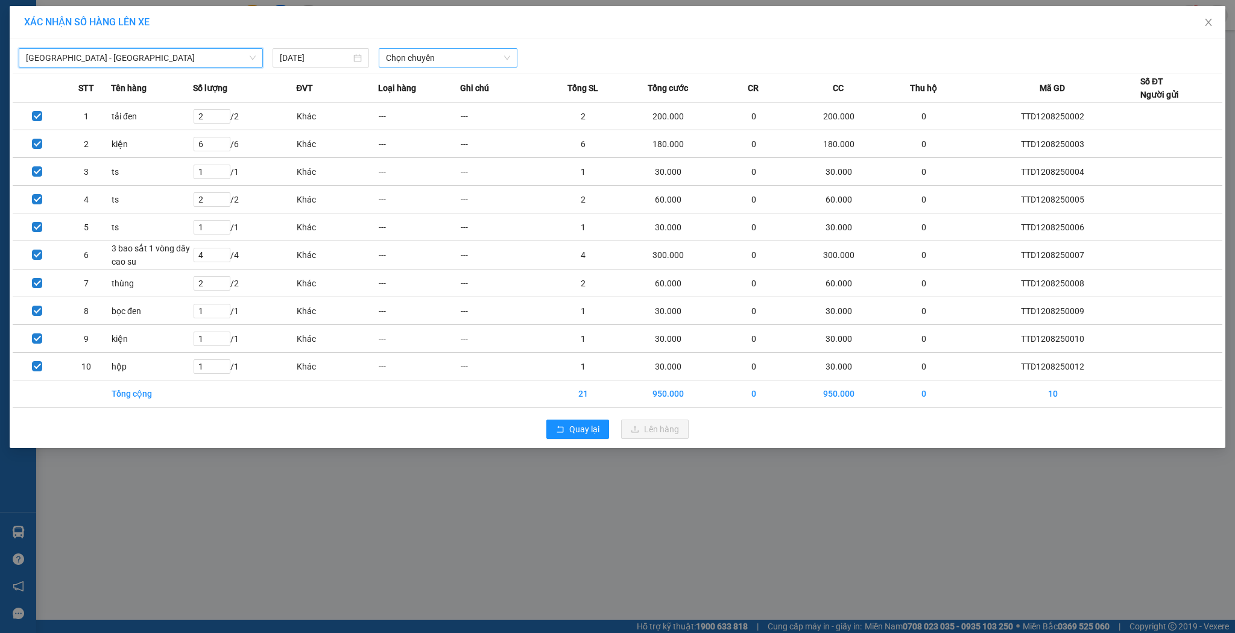
click at [490, 61] on span "Chọn chuyến" at bounding box center [448, 58] width 124 height 18
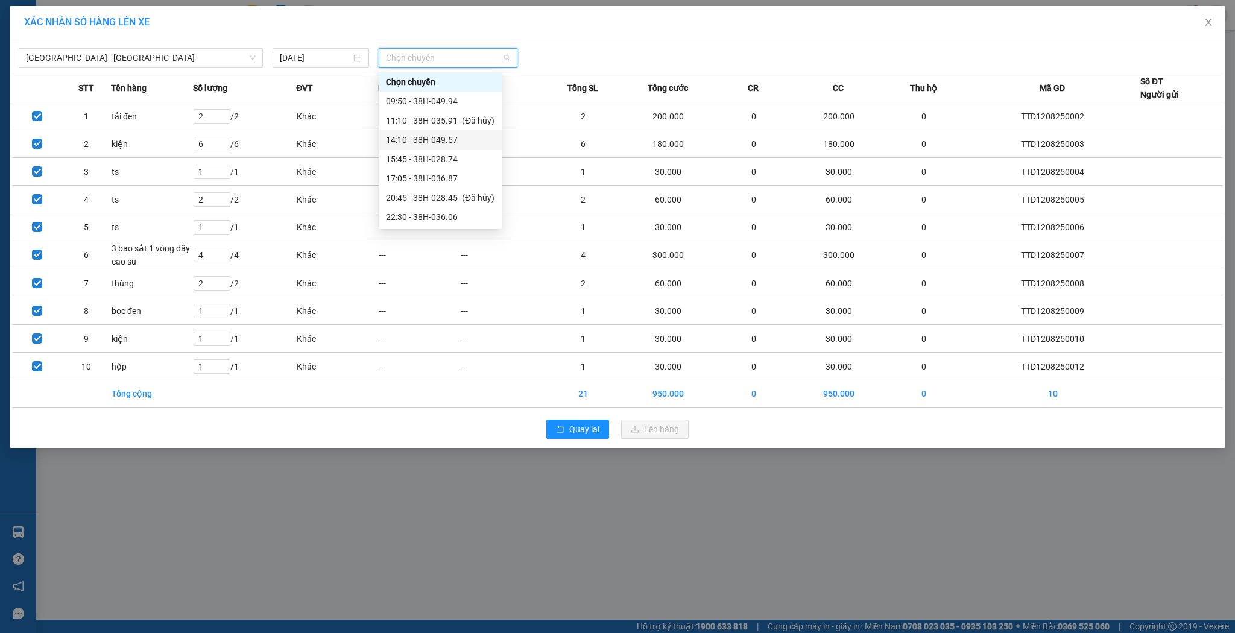
click at [434, 132] on div "14:10 - 38H-049.57" at bounding box center [440, 139] width 123 height 19
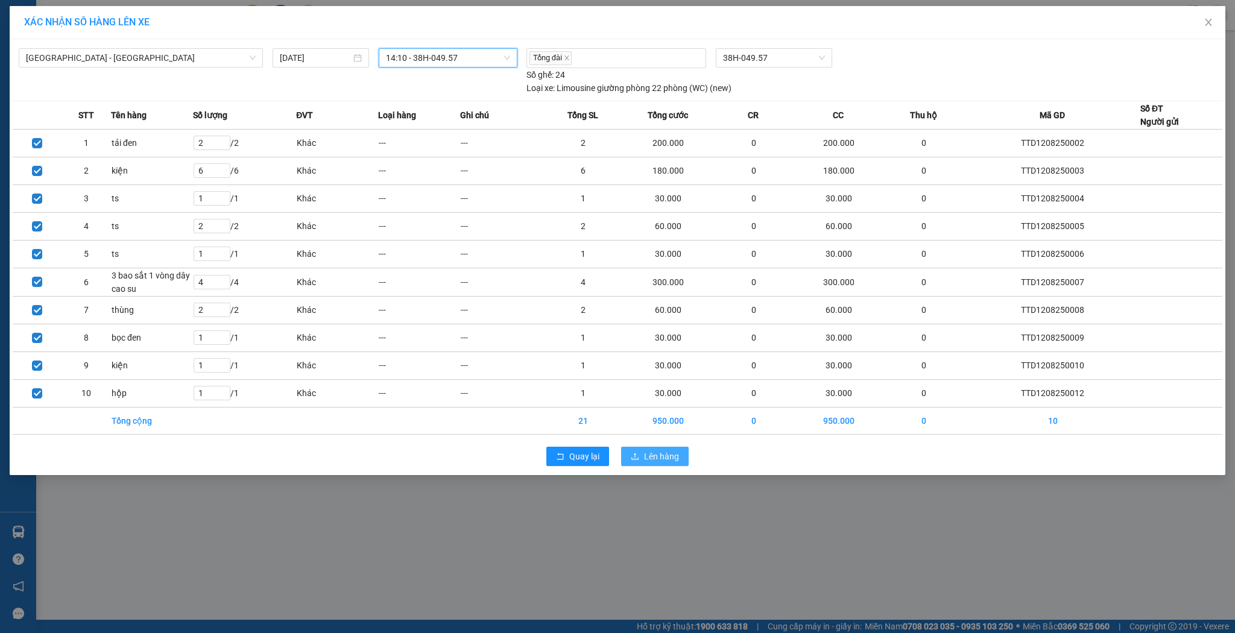
click at [646, 451] on span "Lên hàng" at bounding box center [661, 456] width 35 height 13
